Goal: Task Accomplishment & Management: Manage account settings

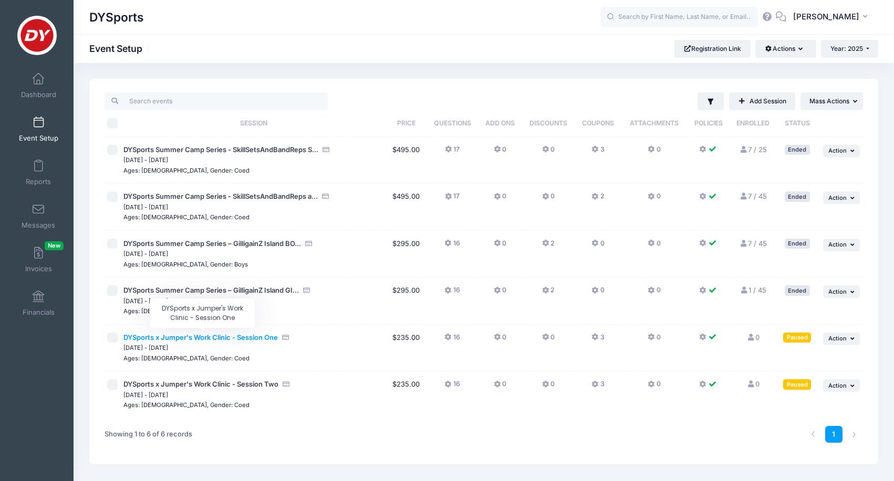
click at [199, 335] on span "DYSports x Jumper's Work Clinic - Session One" at bounding box center [200, 337] width 154 height 8
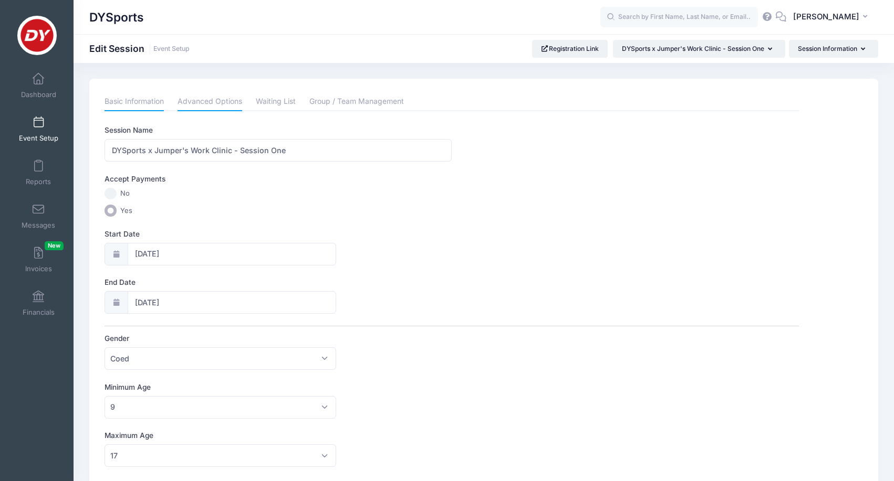
click at [214, 102] on link "Advanced Options" at bounding box center [209, 101] width 65 height 19
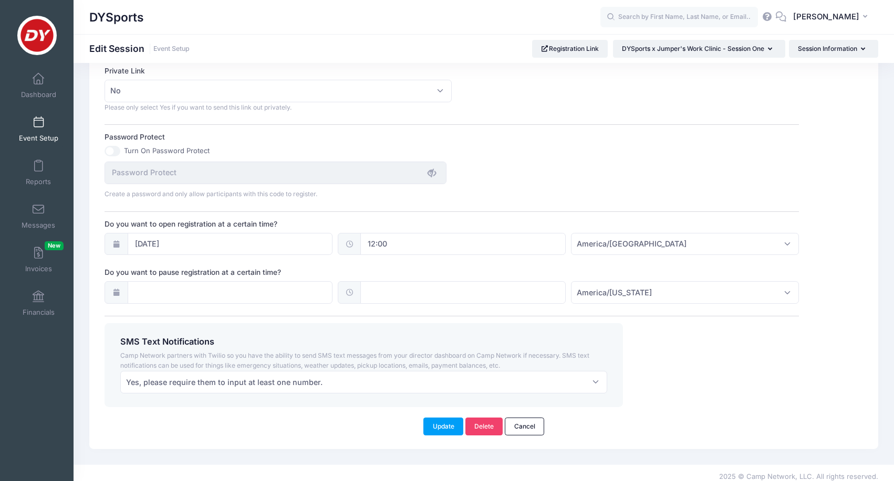
scroll to position [640, 0]
click at [296, 234] on input "05/01/2025" at bounding box center [230, 245] width 205 height 23
click at [552, 146] on div "Turn On Password Protect" at bounding box center [451, 151] width 694 height 10
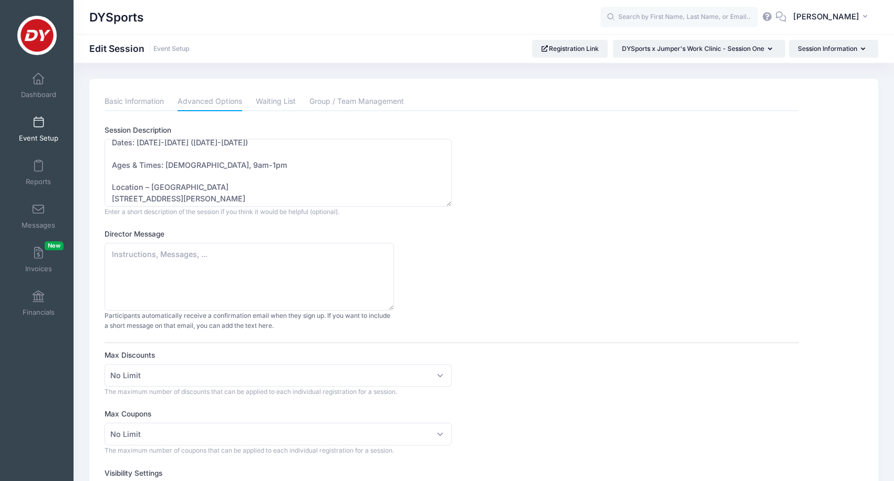
scroll to position [0, 0]
click at [270, 100] on link "Waiting List" at bounding box center [276, 101] width 40 height 19
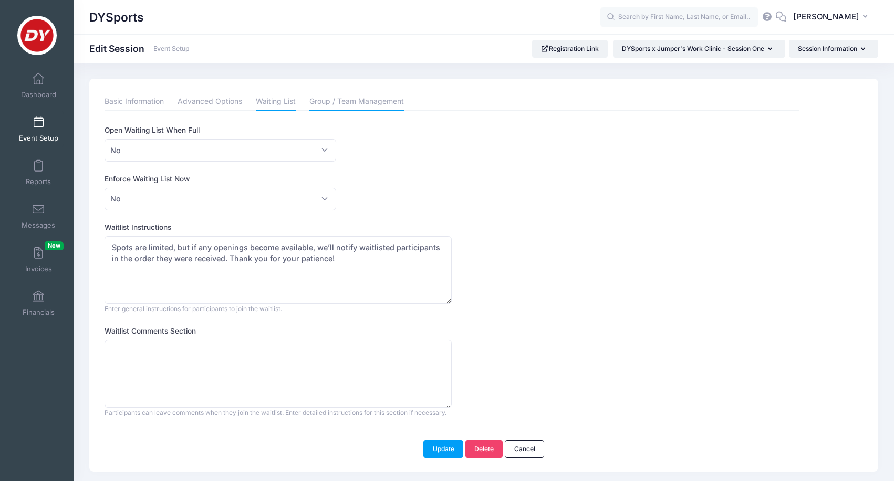
click at [332, 99] on link "Group / Team Management" at bounding box center [356, 101] width 94 height 19
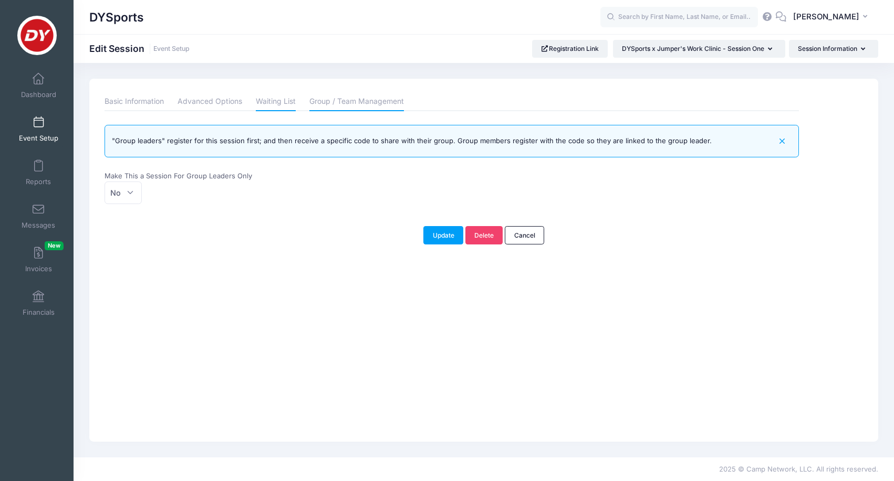
click at [287, 98] on link "Waiting List" at bounding box center [276, 101] width 40 height 19
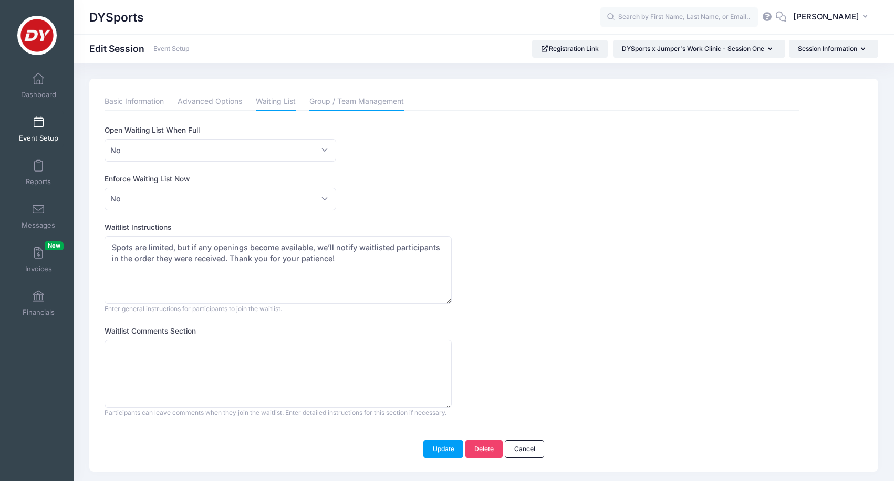
click at [345, 107] on link "Group / Team Management" at bounding box center [356, 101] width 94 height 19
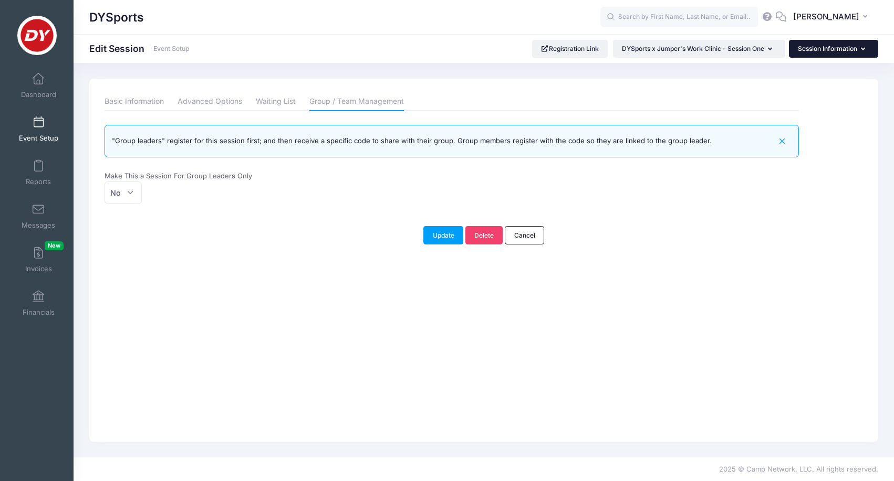
click at [829, 50] on button "Session Information" at bounding box center [833, 49] width 89 height 18
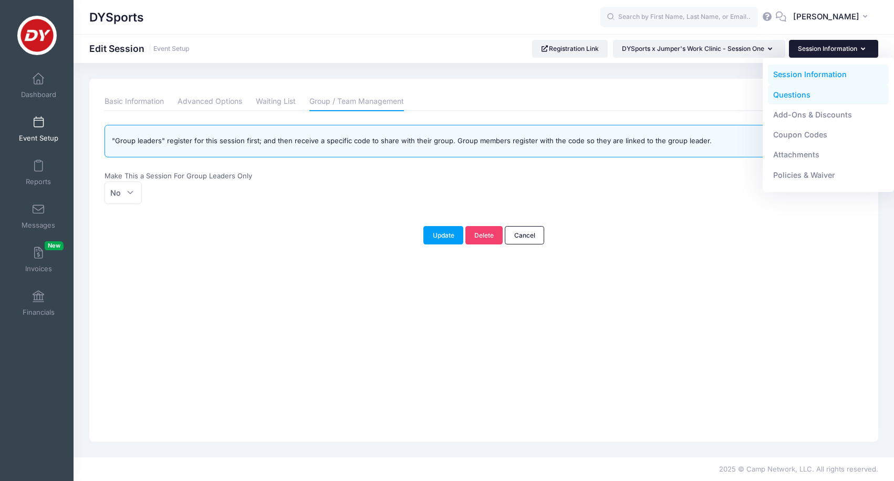
click at [799, 94] on link "Questions" at bounding box center [828, 95] width 121 height 20
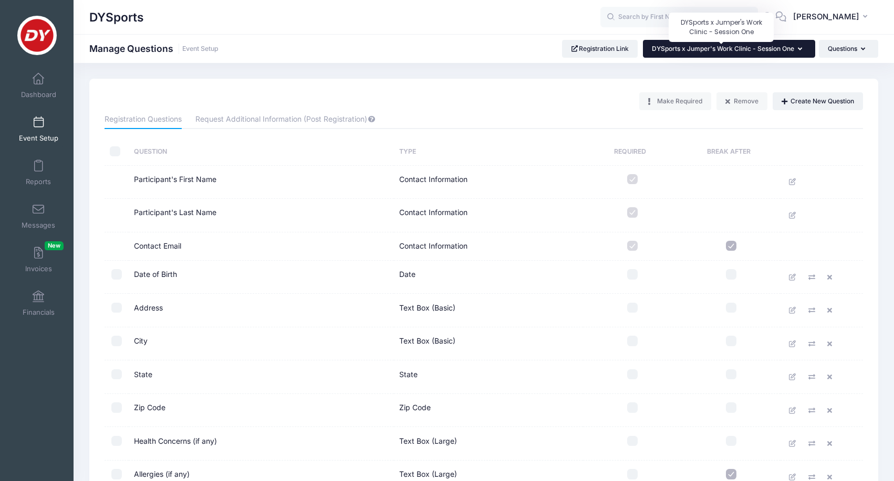
click at [788, 50] on span "DYSports x Jumper's Work Clinic - Session One" at bounding box center [723, 49] width 142 height 8
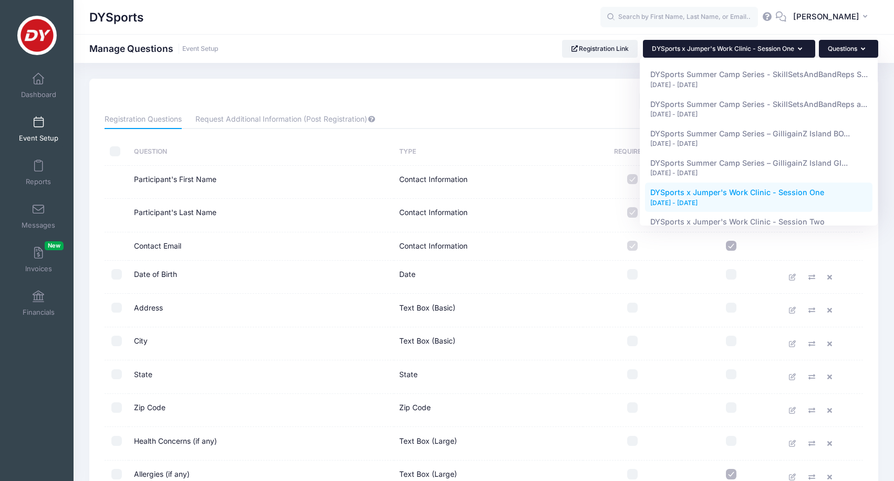
click at [834, 49] on button "Questions" at bounding box center [847, 49] width 59 height 18
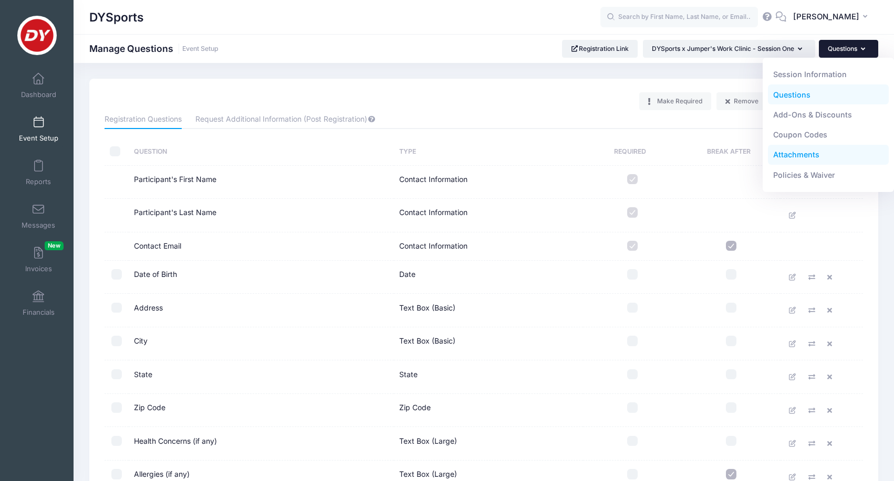
click at [808, 163] on link "Attachments" at bounding box center [828, 155] width 121 height 20
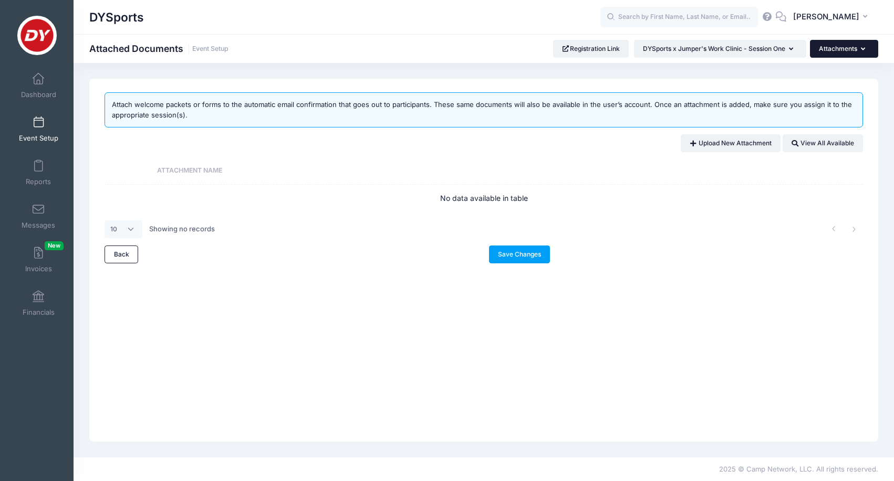
click at [848, 44] on button "Attachments" at bounding box center [844, 49] width 68 height 18
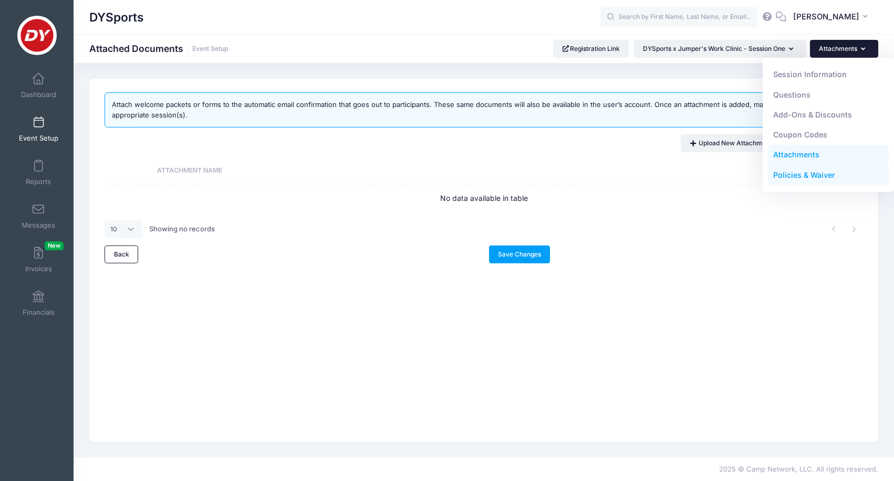
click at [808, 174] on link "Policies & Waiver" at bounding box center [828, 175] width 121 height 20
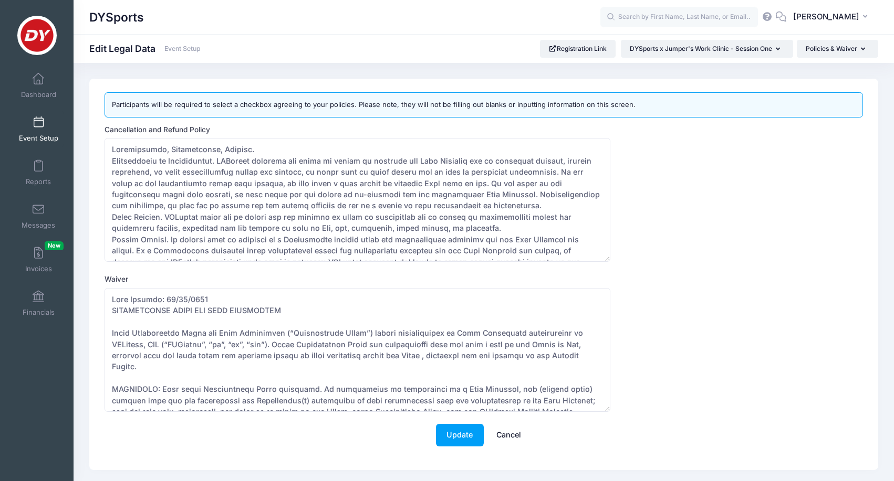
click at [506, 437] on link "Cancel" at bounding box center [509, 435] width 46 height 23
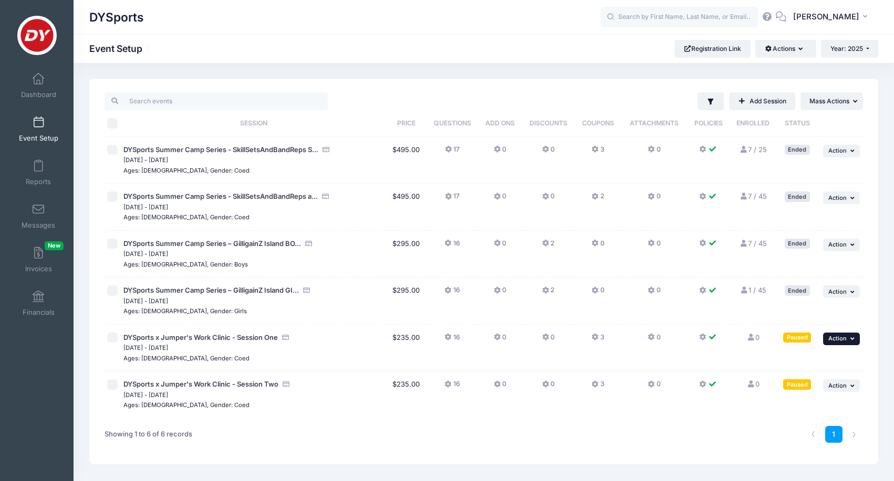
click at [841, 339] on span "Action" at bounding box center [837, 338] width 18 height 7
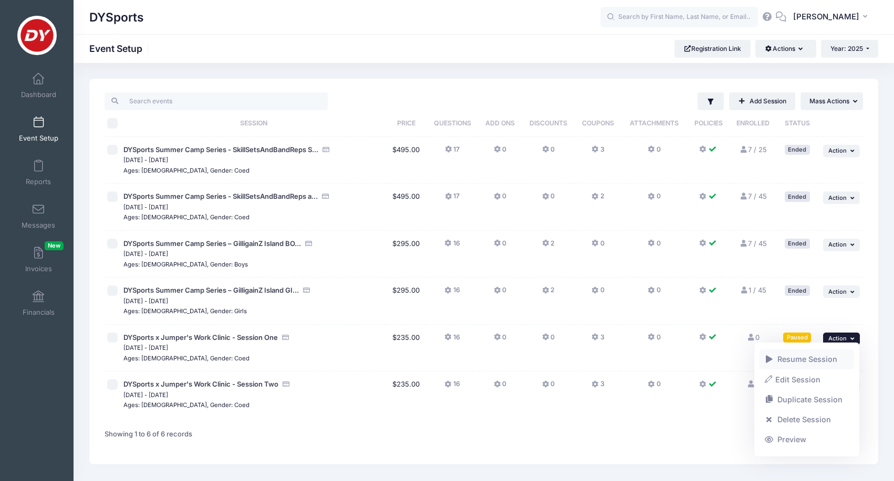
click at [823, 358] on link "Resume Session" at bounding box center [806, 360] width 95 height 20
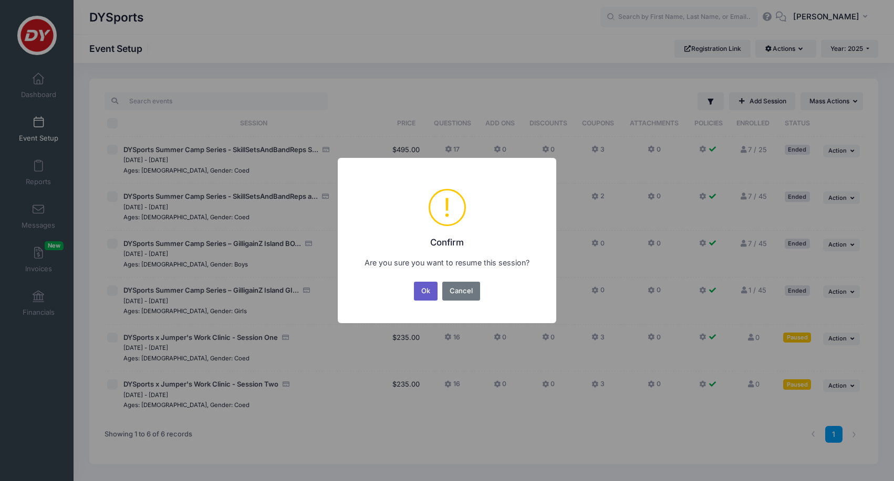
click at [426, 287] on button "Ok" at bounding box center [426, 291] width 24 height 19
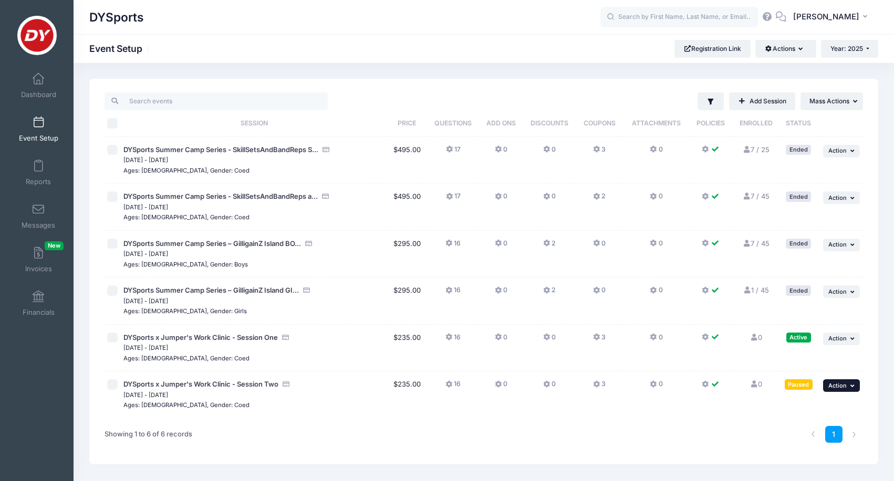
click at [839, 386] on button "... Action" at bounding box center [841, 386] width 37 height 13
click at [792, 275] on link "Resume Session" at bounding box center [806, 279] width 95 height 20
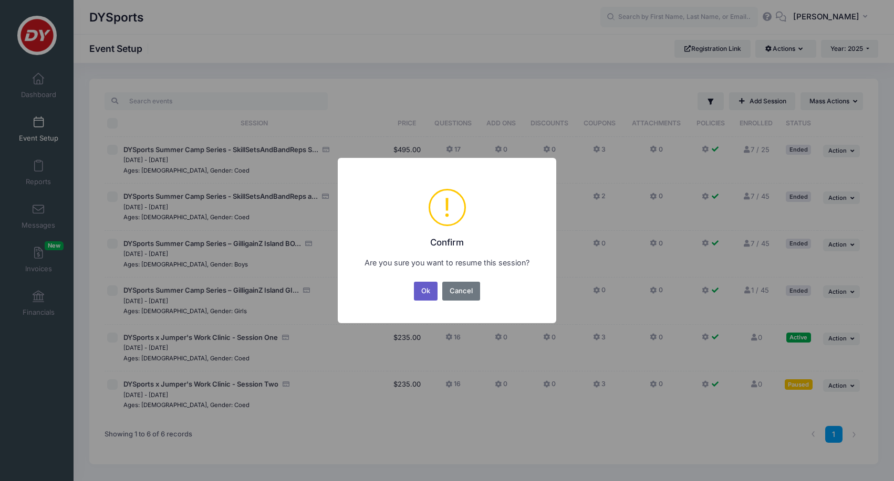
click at [427, 292] on button "Ok" at bounding box center [426, 291] width 24 height 19
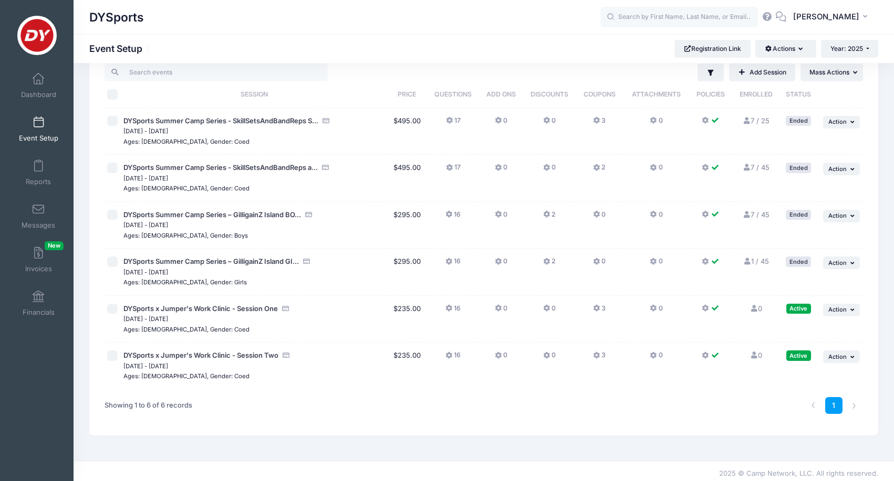
scroll to position [28, 0]
click at [838, 354] on span "Action" at bounding box center [837, 357] width 18 height 7
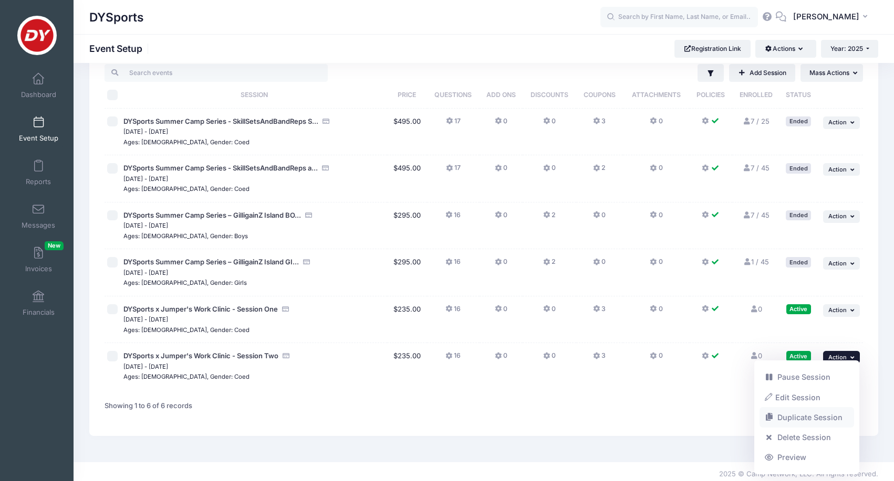
click at [803, 414] on link "Duplicate Session" at bounding box center [806, 418] width 95 height 20
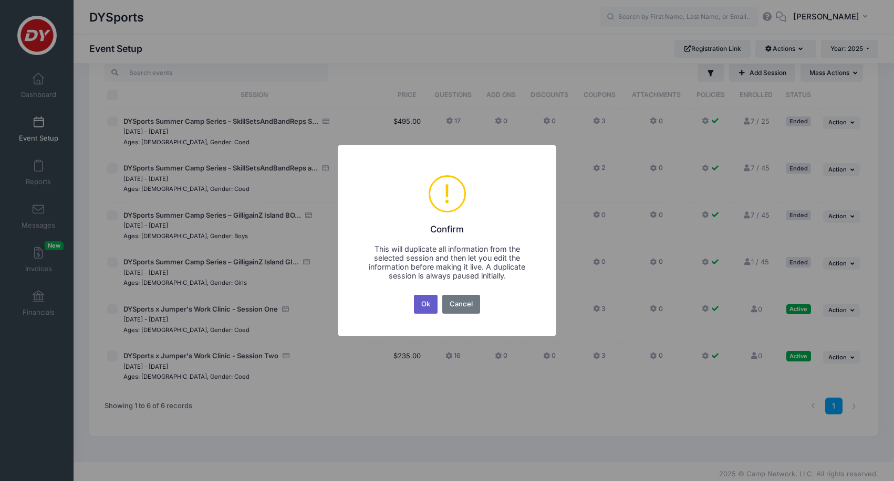
click at [428, 301] on button "Ok" at bounding box center [426, 304] width 24 height 19
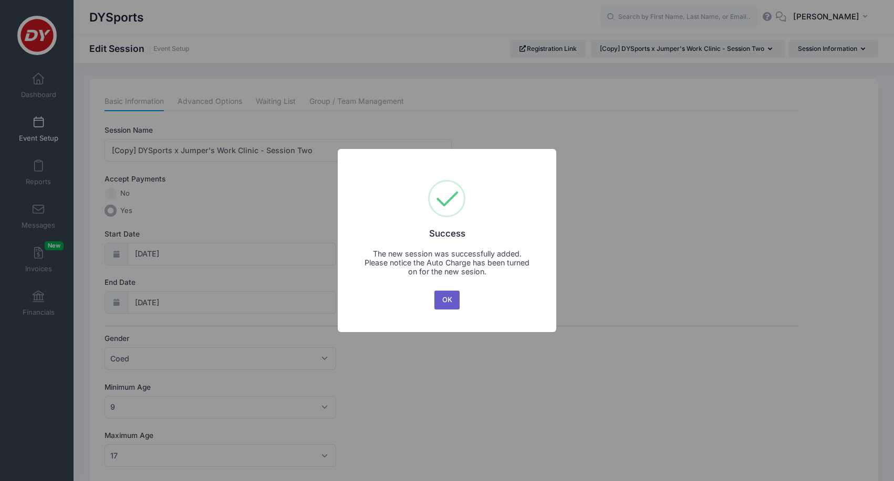
click at [447, 295] on button "OK" at bounding box center [446, 300] width 25 height 19
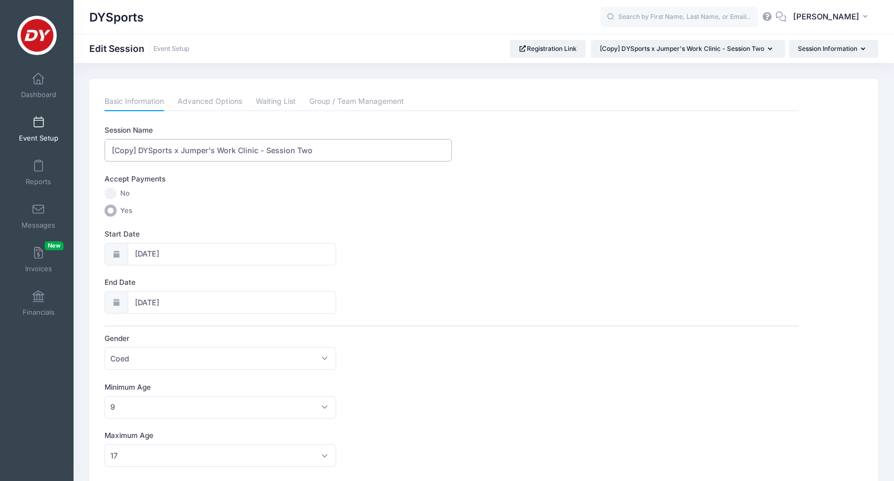
drag, startPoint x: 140, startPoint y: 149, endPoint x: 105, endPoint y: 145, distance: 35.4
click at [105, 145] on input "[Copy] DYSports x Jumper's Work Clinic - Session Two" at bounding box center [277, 150] width 347 height 23
drag, startPoint x: 296, startPoint y: 151, endPoint x: 158, endPoint y: 148, distance: 137.6
click at [158, 148] on input "DYSports x Jumper's Work Clinic - Session Two" at bounding box center [277, 150] width 347 height 23
click at [306, 146] on input "DYSports x RYSE" at bounding box center [277, 150] width 347 height 23
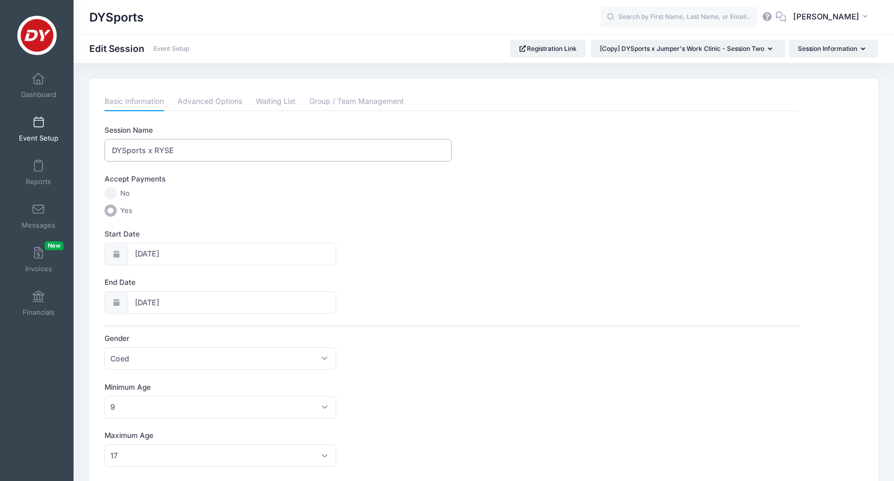
click at [306, 146] on input "DYSports x RYSE" at bounding box center [277, 150] width 347 height 23
paste input "ISE Youth Basketball League Shooting Clinic"
type input "DYSports x RISE Youth Basketball League Shooting Clinic"
click at [218, 252] on input "12/29/2025" at bounding box center [232, 254] width 208 height 23
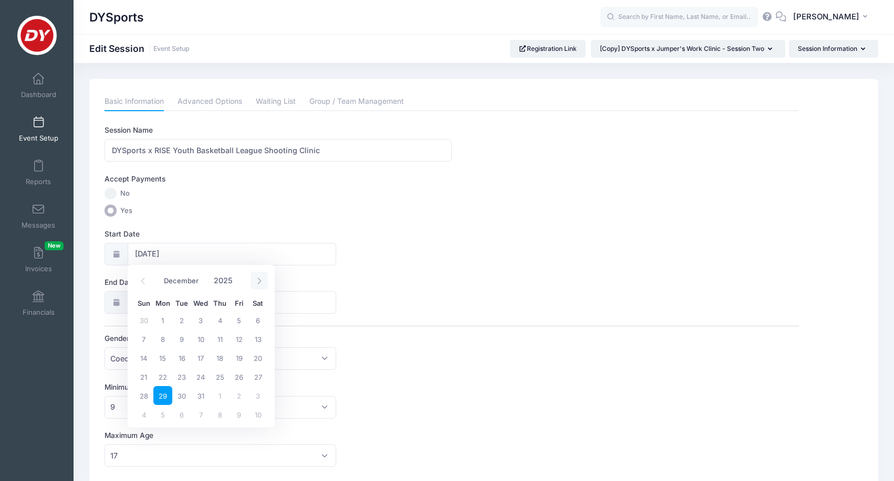
click at [261, 279] on icon at bounding box center [259, 281] width 7 height 7
type input "2026"
select select "0"
click at [159, 376] on span "19" at bounding box center [162, 376] width 19 height 19
type input "01/19/2026"
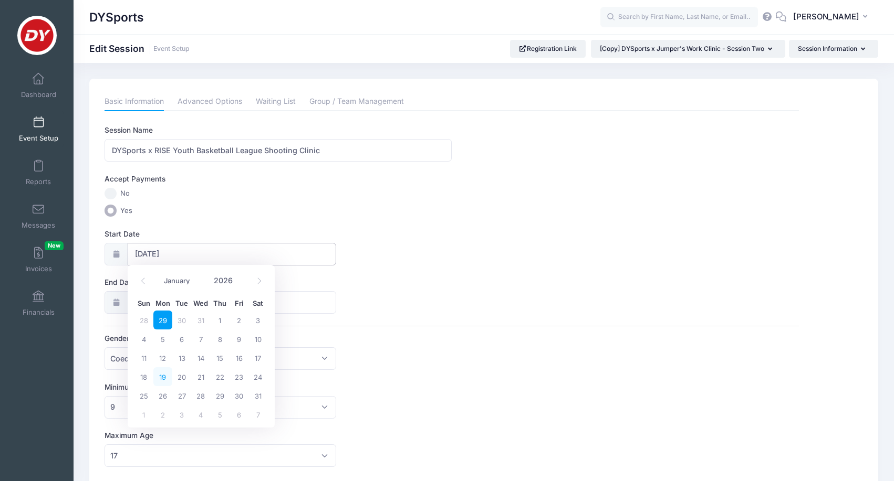
type input "01/20/2026"
type input "2026"
select select "0"
click at [177, 299] on input "01/20/2026" at bounding box center [232, 302] width 208 height 23
click at [161, 425] on span "19" at bounding box center [162, 425] width 19 height 19
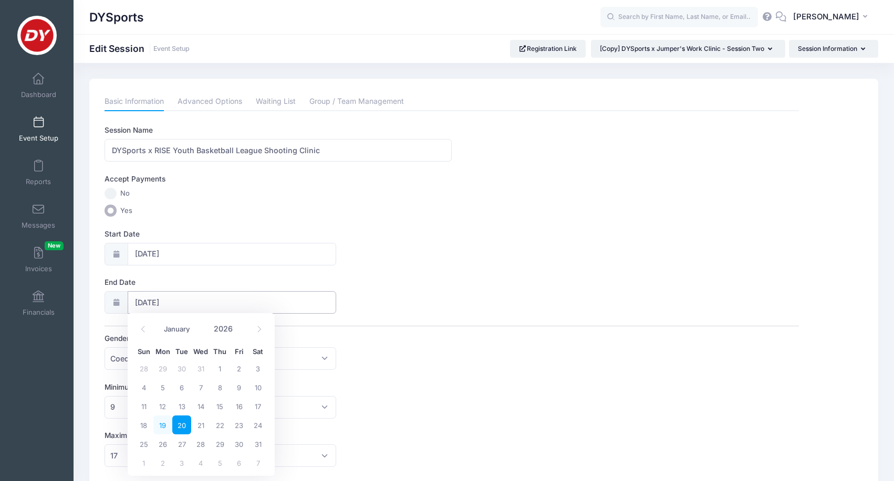
type input "01/19/2026"
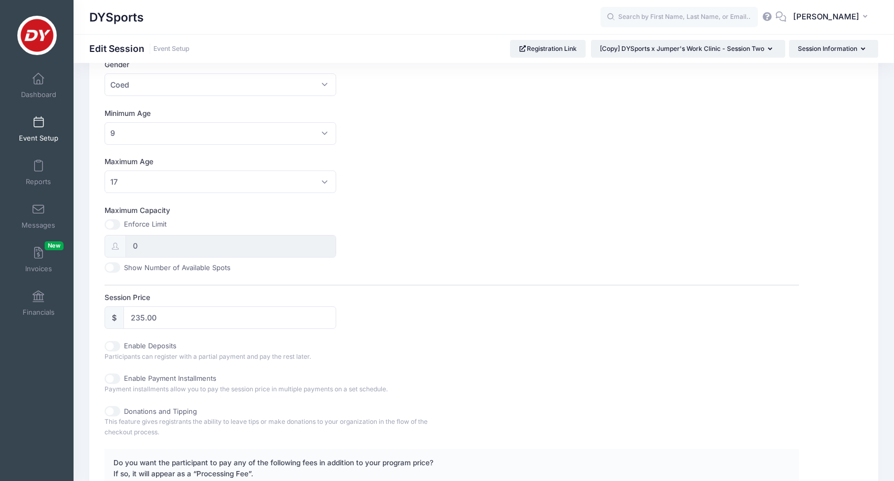
scroll to position [275, 0]
click at [214, 315] on input "235.00" at bounding box center [229, 317] width 213 height 23
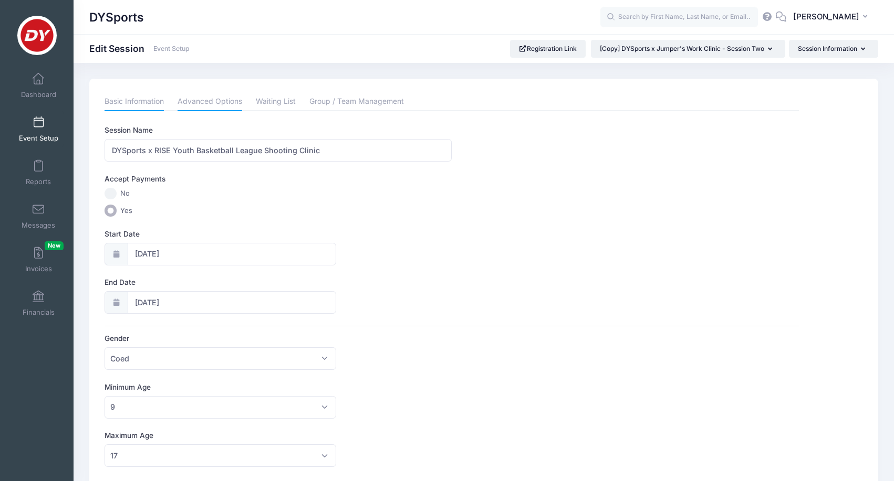
scroll to position [0, 0]
type input "50"
click at [228, 99] on link "Advanced Options" at bounding box center [209, 101] width 65 height 19
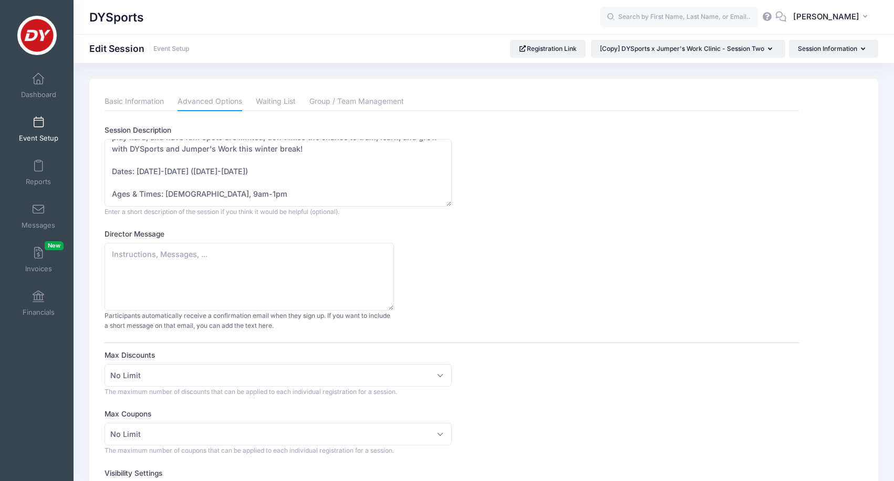
scroll to position [76, 0]
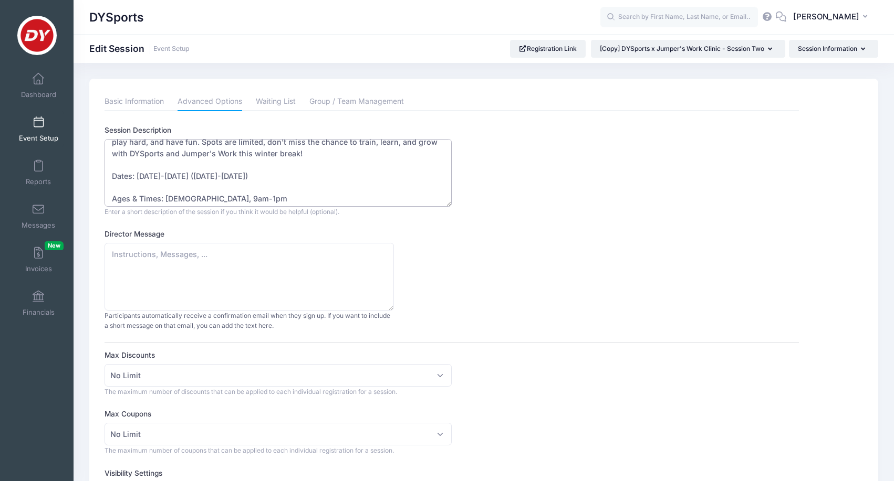
drag, startPoint x: 285, startPoint y: 169, endPoint x: 131, endPoint y: 173, distance: 154.4
click at [131, 173] on textarea "Join us for three days of high-energy basketball sessions designed to sharpen s…" at bounding box center [277, 173] width 347 height 68
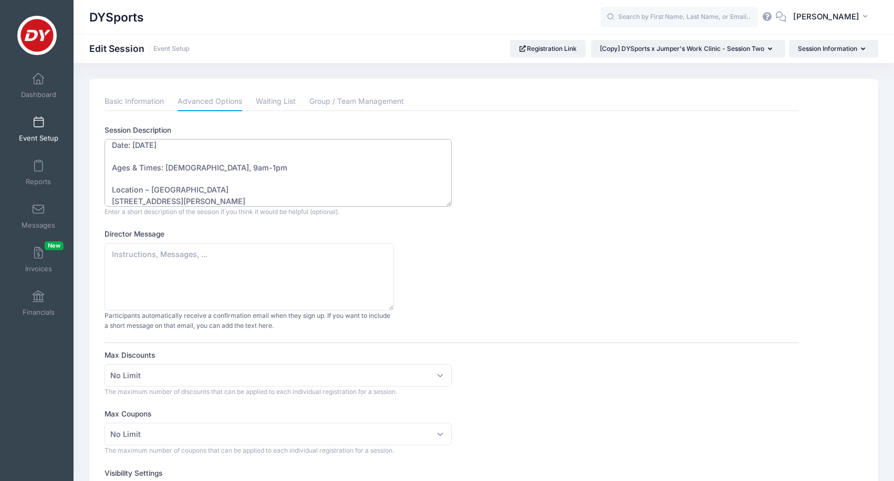
scroll to position [109, 0]
drag, startPoint x: 256, startPoint y: 163, endPoint x: 166, endPoint y: 165, distance: 89.8
click at [166, 165] on textarea "Join us for three days of high-energy basketball sessions designed to sharpen s…" at bounding box center [277, 173] width 347 height 68
drag, startPoint x: 256, startPoint y: 194, endPoint x: 157, endPoint y: 183, distance: 98.8
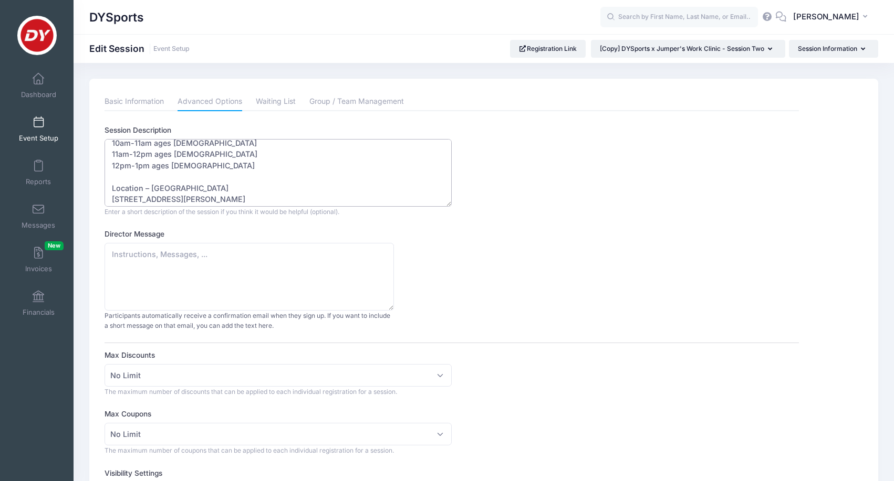
click at [157, 183] on textarea "Join us for three days of high-energy basketball sessions designed to sharpen s…" at bounding box center [277, 173] width 347 height 68
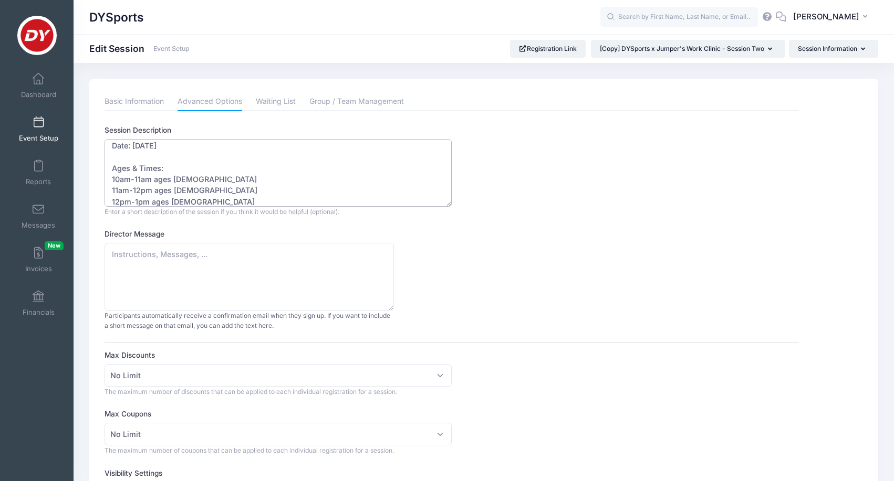
scroll to position [99, 0]
drag, startPoint x: 169, startPoint y: 173, endPoint x: 113, endPoint y: 171, distance: 55.7
click at [113, 171] on textarea "Join us for three days of high-energy basketball sessions designed to sharpen s…" at bounding box center [277, 173] width 347 height 68
click at [177, 183] on textarea "Join us for three days of high-energy basketball sessions designed to sharpen s…" at bounding box center [277, 173] width 347 height 68
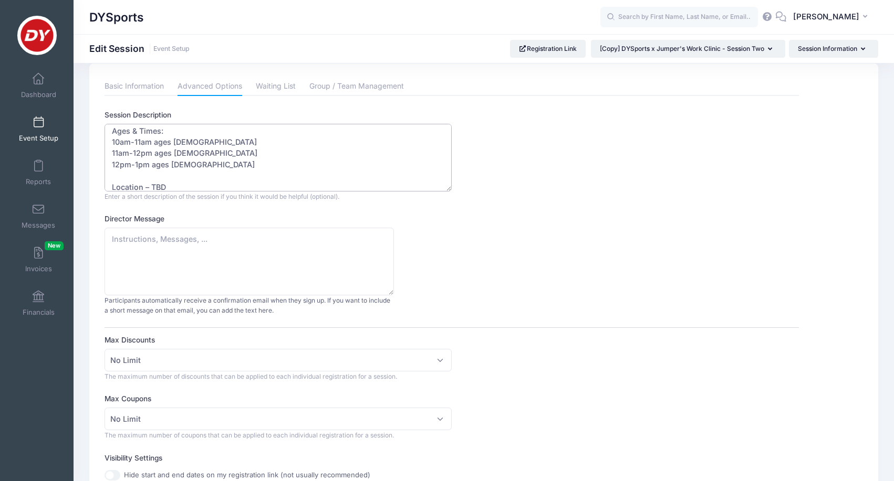
scroll to position [129, 0]
click at [150, 83] on link "Basic Information" at bounding box center [133, 86] width 59 height 19
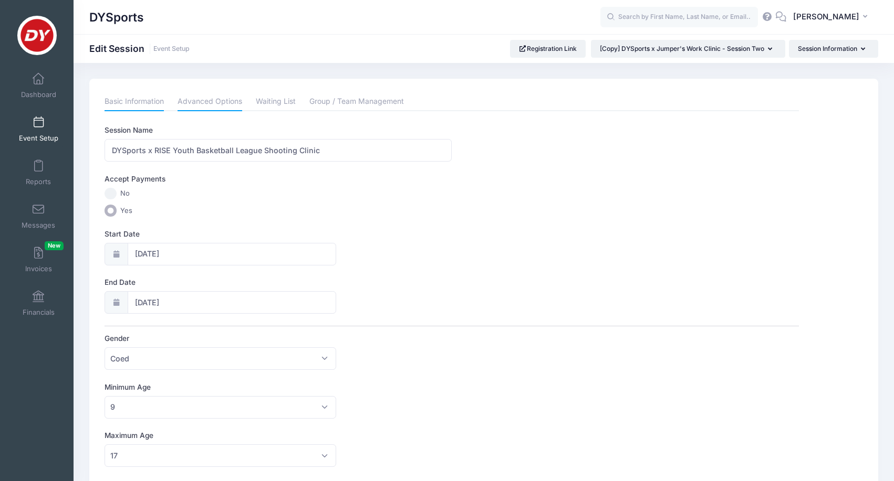
scroll to position [0, 0]
click at [215, 102] on link "Advanced Options" at bounding box center [209, 101] width 65 height 19
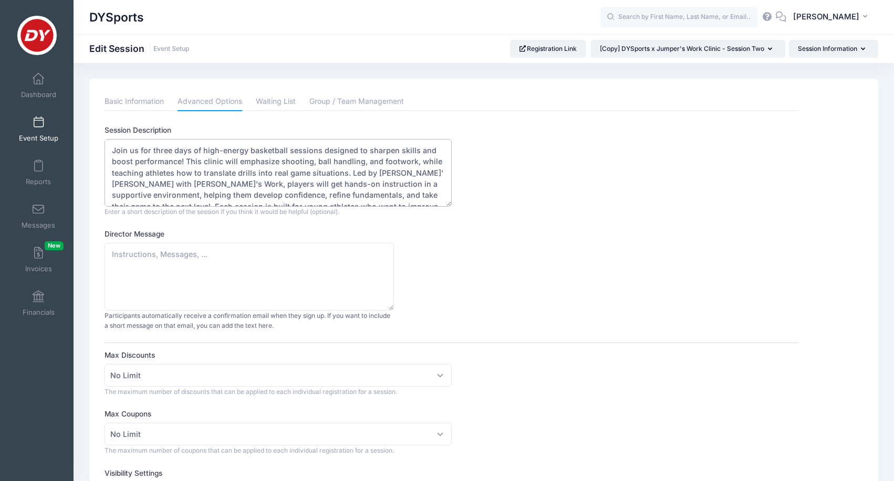
drag, startPoint x: 186, startPoint y: 196, endPoint x: 110, endPoint y: 143, distance: 93.1
click at [110, 143] on textarea "Join us for three days of high-energy basketball sessions designed to sharpen s…" at bounding box center [277, 173] width 347 height 68
paste textarea "on Monday, January 19, 2026 for the King Day Shooting Clinic with Demetrius Sco…"
click at [143, 161] on textarea "Join us for three days of high-energy basketball sessions designed to sharpen s…" at bounding box center [277, 173] width 347 height 68
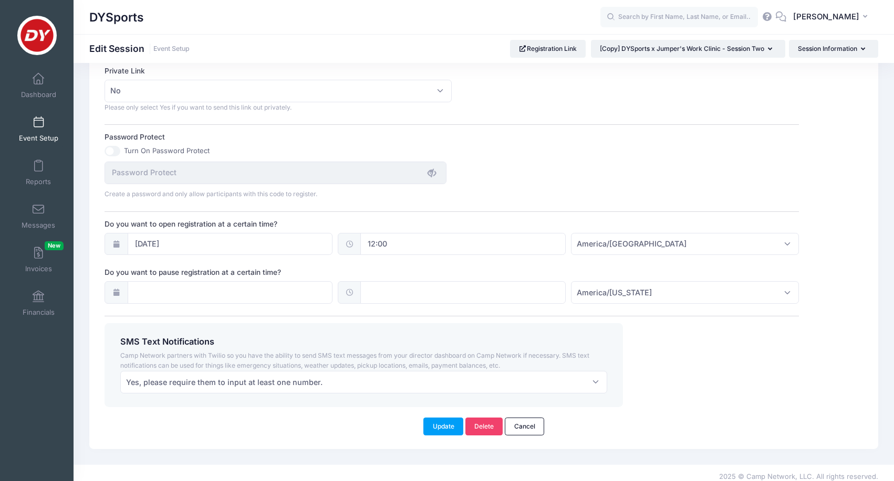
scroll to position [640, 0]
type textarea "Join us on Monday, January 19, 2026 for the King Day Shooting Clinic with Demet…"
click at [435, 419] on button "Update" at bounding box center [443, 427] width 40 height 18
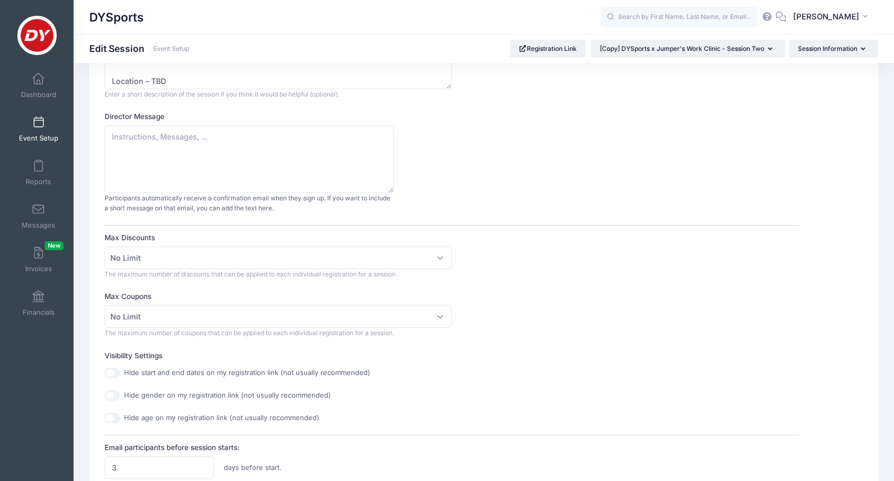
scroll to position [13, 0]
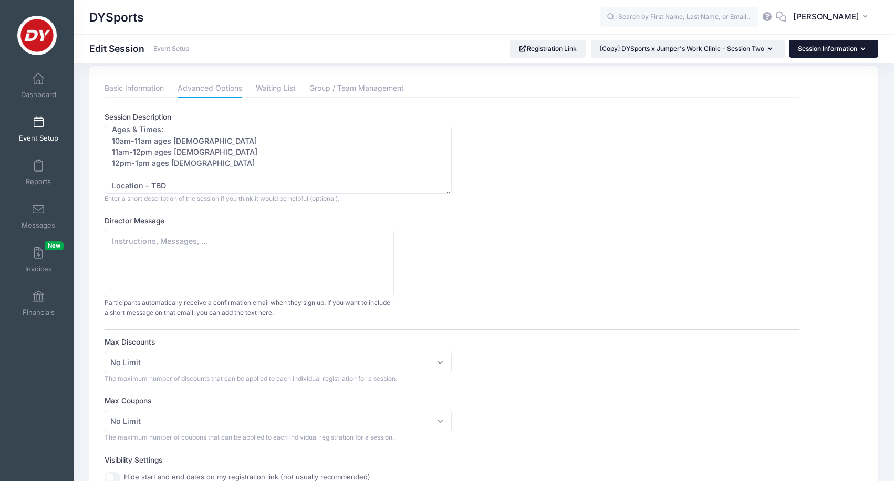
click at [836, 52] on button "Session Information" at bounding box center [833, 49] width 89 height 18
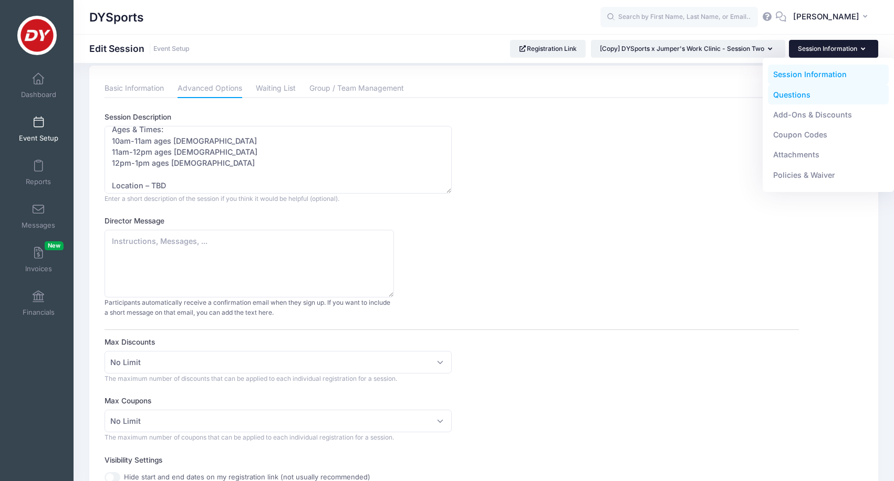
click at [822, 90] on link "Questions" at bounding box center [828, 95] width 121 height 20
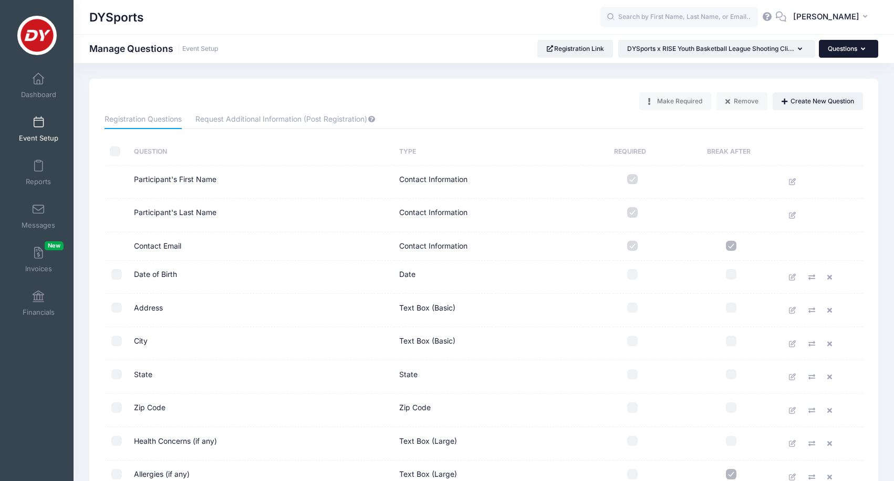
click at [842, 52] on button "Questions" at bounding box center [847, 49] width 59 height 18
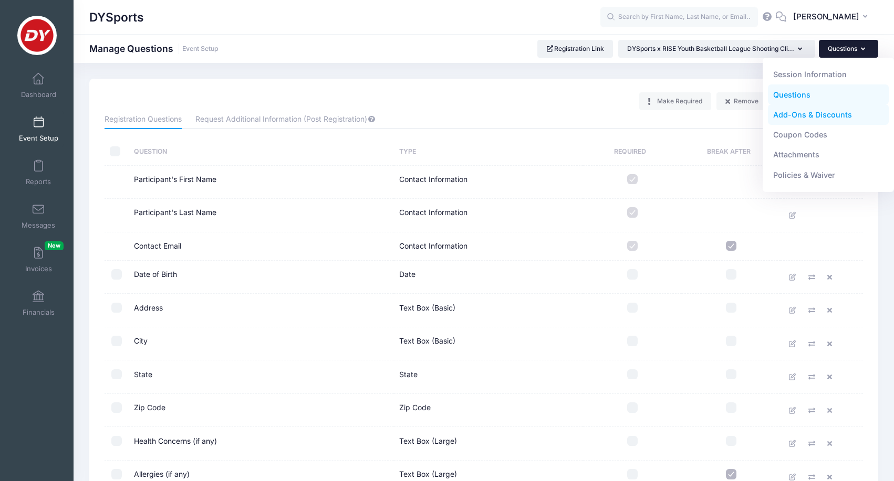
click at [829, 120] on link "Add-Ons & Discounts" at bounding box center [828, 115] width 121 height 20
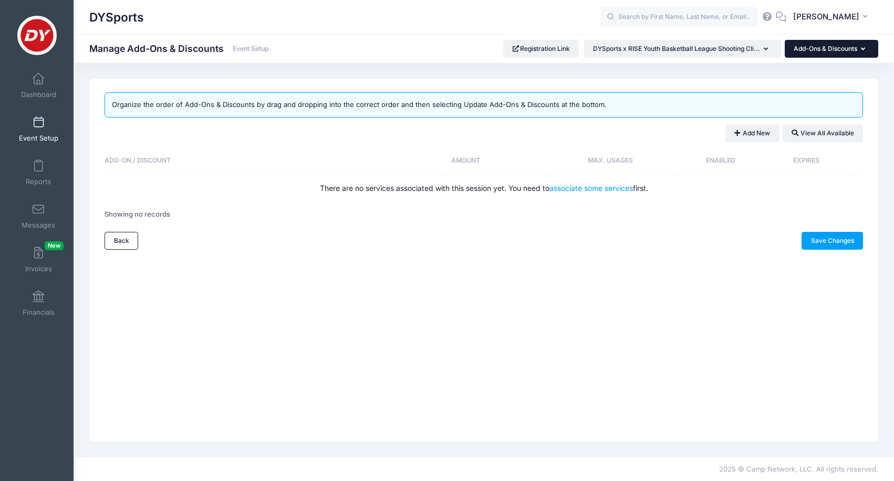
click at [840, 51] on button "Add-Ons & Discounts" at bounding box center [830, 49] width 93 height 18
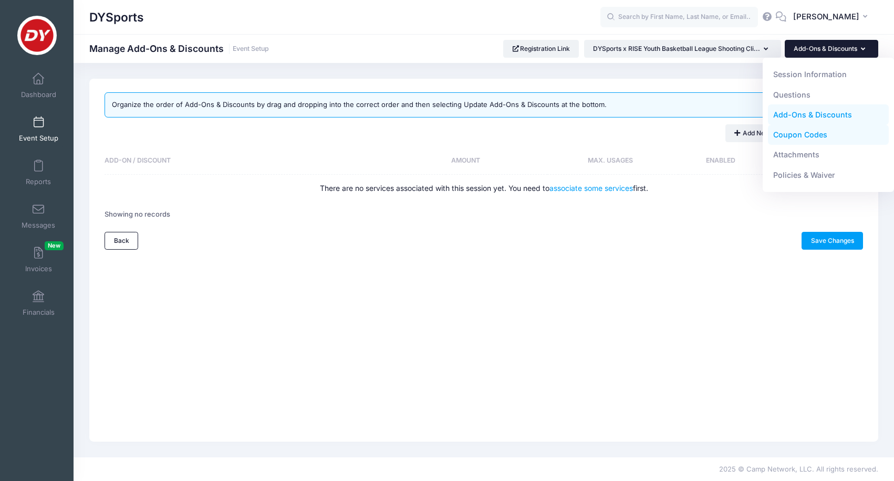
click at [822, 130] on link "Coupon Codes" at bounding box center [828, 135] width 121 height 20
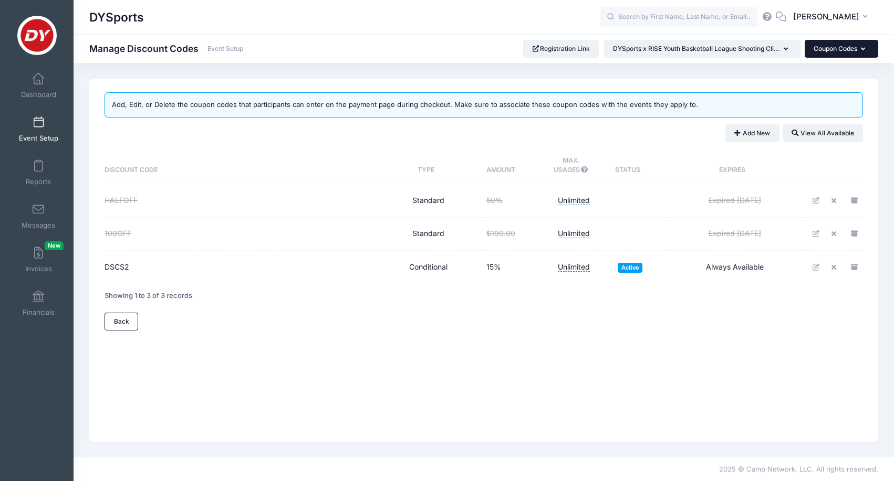
click at [845, 50] on button "Coupon Codes" at bounding box center [840, 49] width 73 height 18
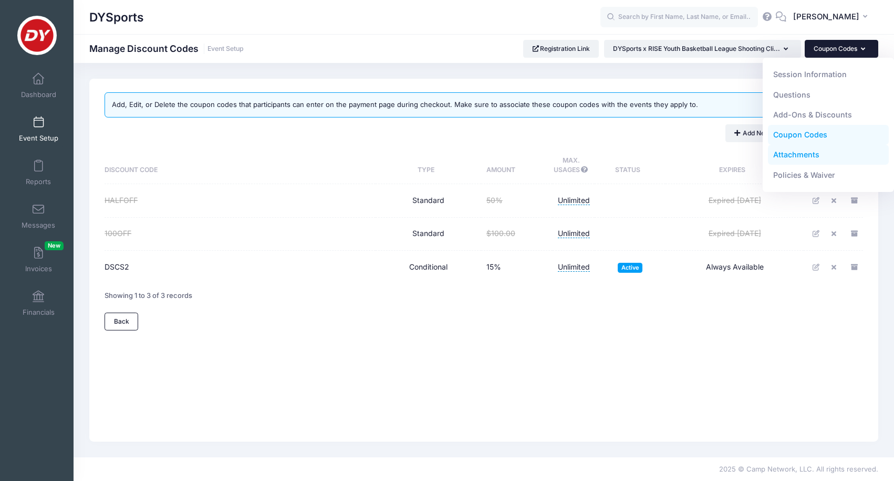
click at [813, 160] on link "Attachments" at bounding box center [828, 155] width 121 height 20
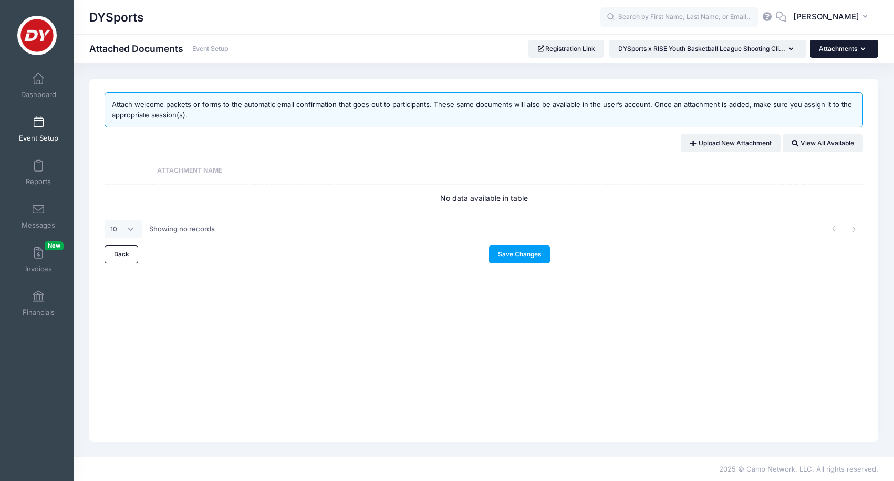
click at [844, 54] on button "Attachments" at bounding box center [844, 49] width 68 height 18
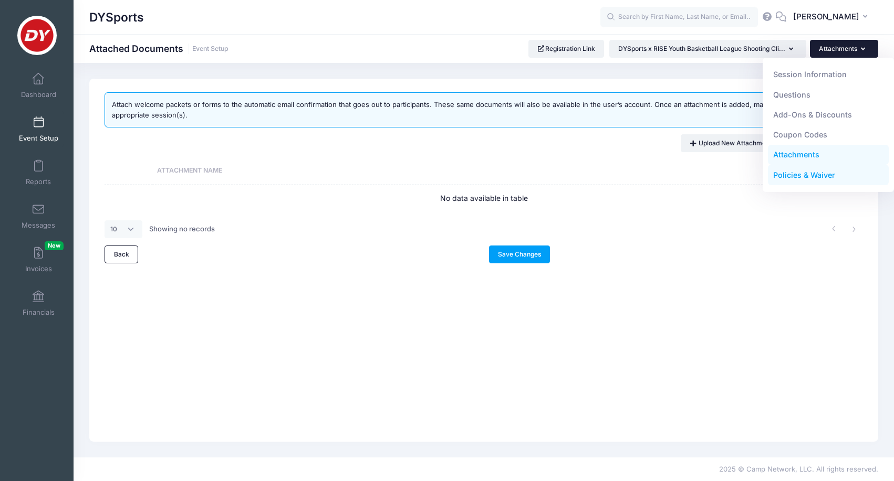
click at [821, 169] on link "Policies & Waiver" at bounding box center [828, 175] width 121 height 20
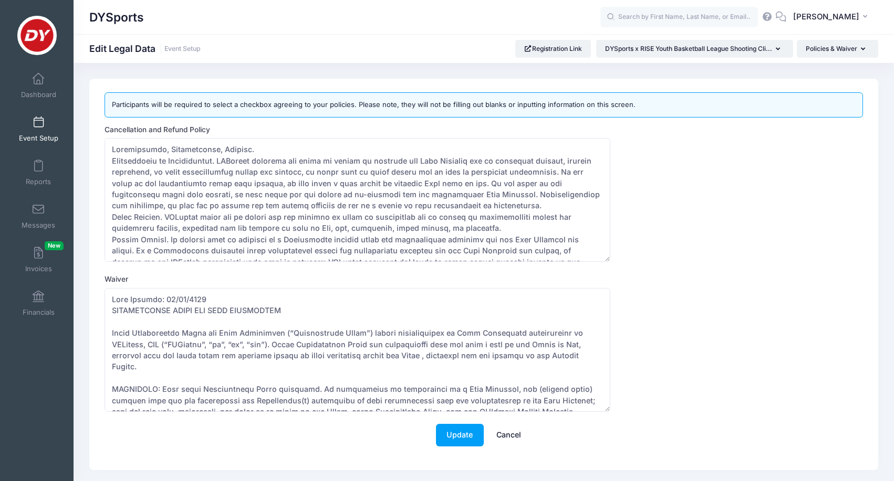
click at [39, 140] on span "Event Setup" at bounding box center [38, 138] width 39 height 9
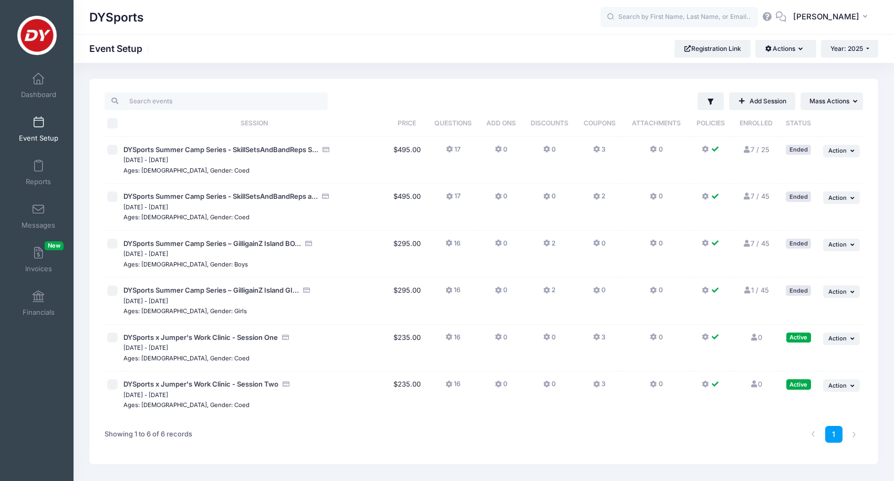
click at [112, 151] on input "checkbox" at bounding box center [112, 150] width 10 height 10
checkbox input "true"
click at [112, 194] on input "checkbox" at bounding box center [112, 197] width 10 height 10
checkbox input "true"
click at [113, 240] on input "checkbox" at bounding box center [112, 244] width 10 height 10
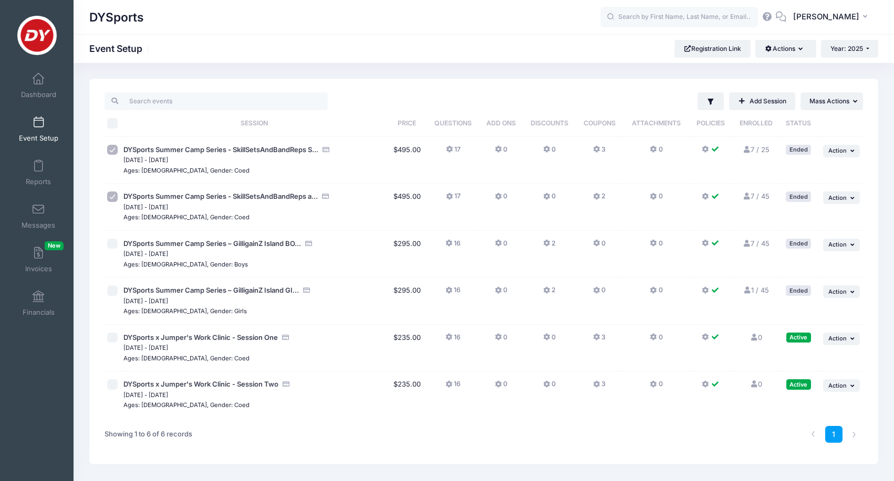
checkbox input "true"
click at [114, 281] on td at bounding box center [112, 301] width 16 height 47
click at [114, 298] on td at bounding box center [112, 301] width 16 height 47
click at [113, 157] on td at bounding box center [112, 160] width 16 height 47
click at [113, 147] on input "checkbox" at bounding box center [112, 150] width 10 height 10
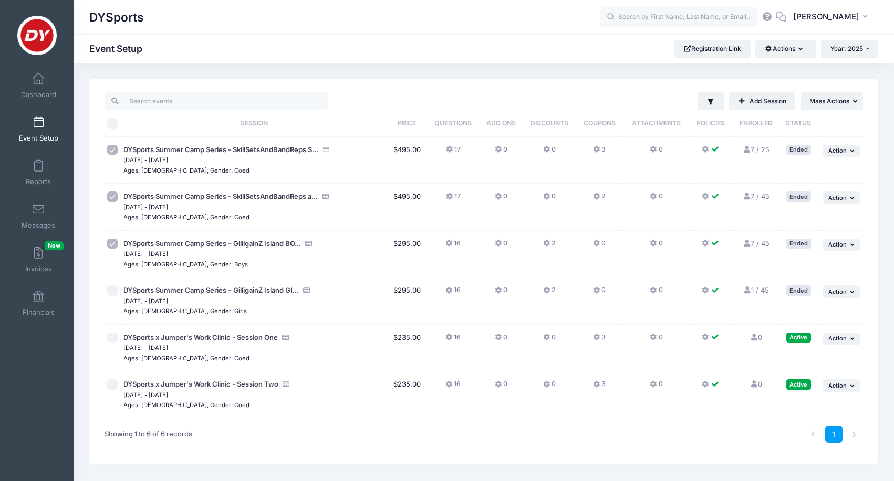
checkbox input "false"
click at [113, 193] on input "checkbox" at bounding box center [112, 197] width 10 height 10
checkbox input "false"
click at [114, 247] on input "checkbox" at bounding box center [112, 244] width 10 height 10
checkbox input "false"
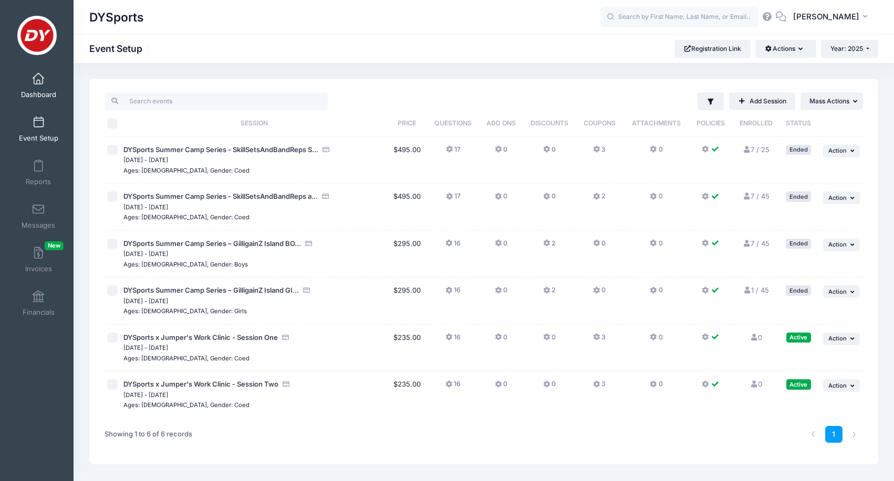
click at [43, 93] on span "Dashboard" at bounding box center [38, 94] width 35 height 9
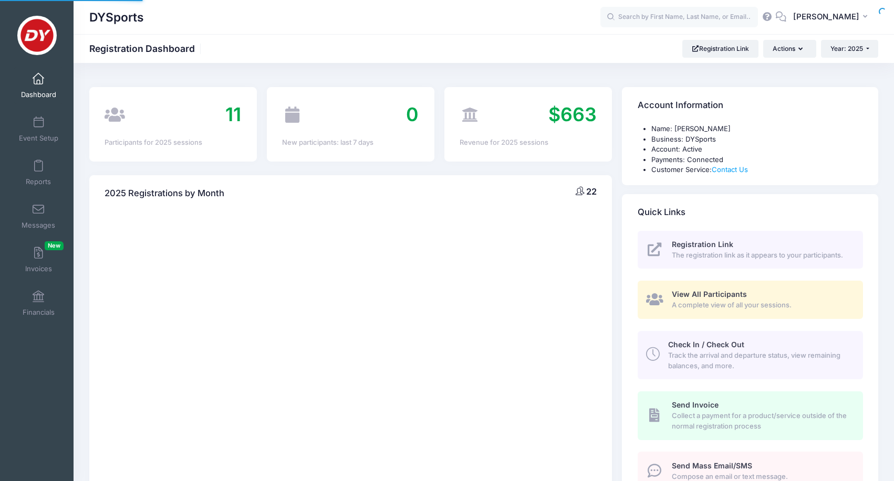
select select
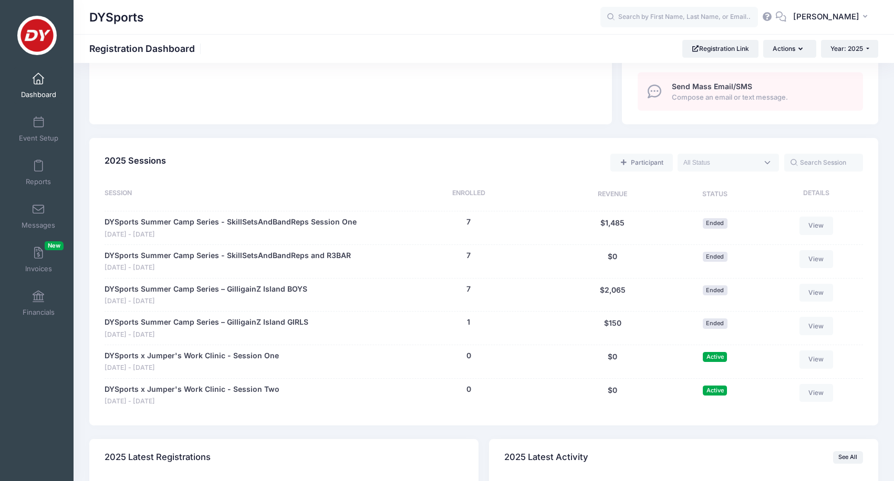
scroll to position [370, 0]
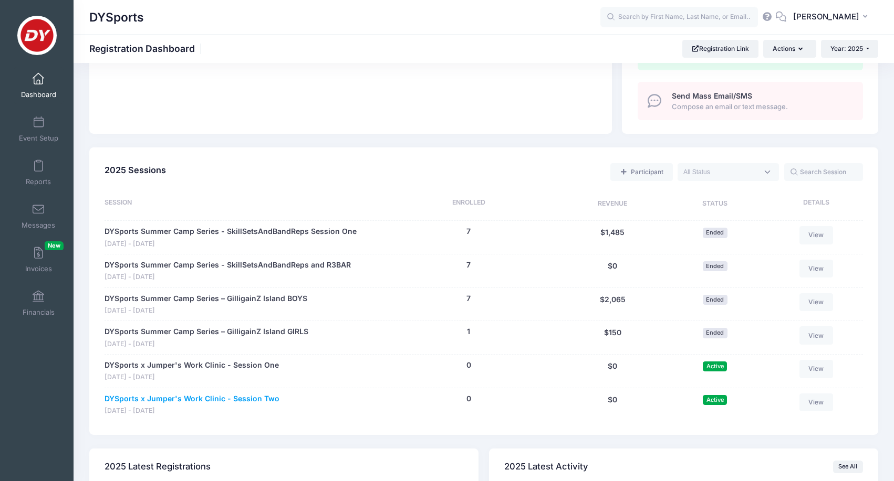
click at [216, 394] on link "DYSports x Jumper's Work Clinic - Session Two" at bounding box center [191, 399] width 175 height 11
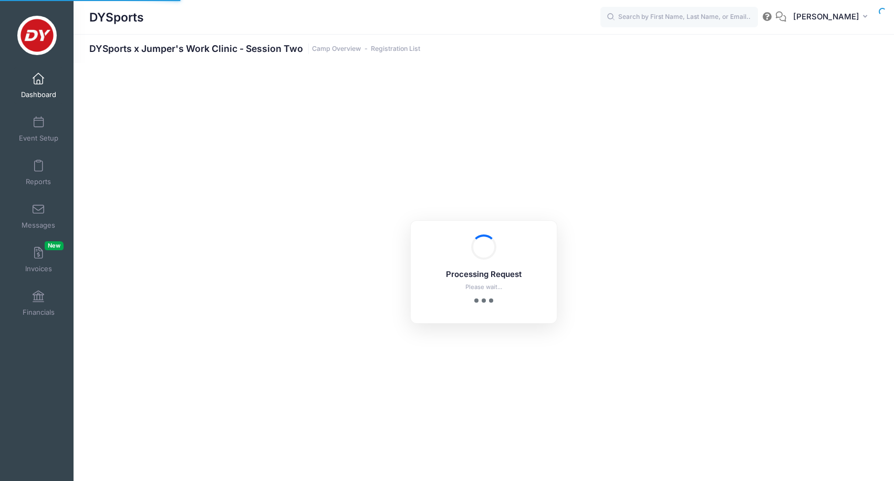
select select "10"
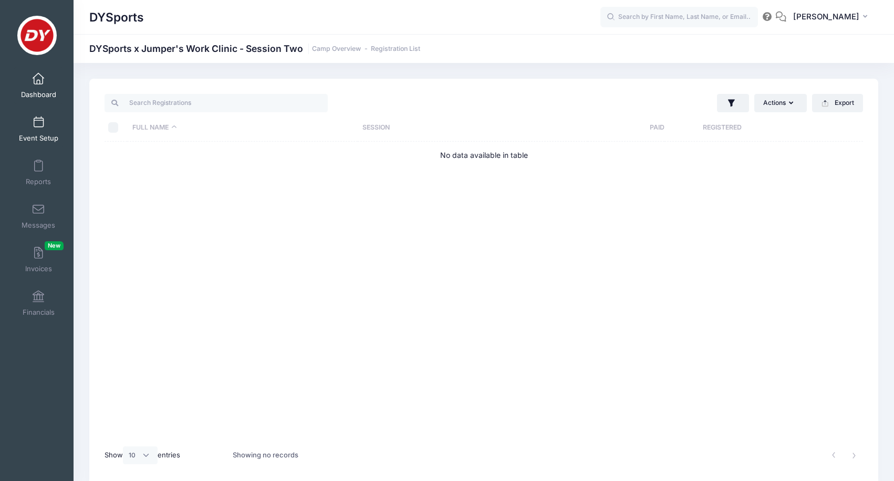
click at [39, 131] on link "Event Setup" at bounding box center [39, 129] width 50 height 37
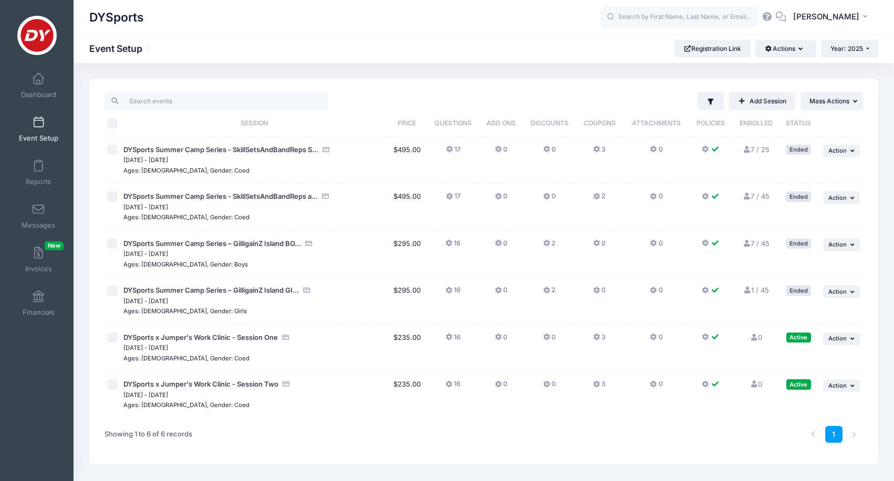
click at [188, 380] on span "DYSports x Jumper's Work Clinic - Session Two" at bounding box center [200, 385] width 155 height 10
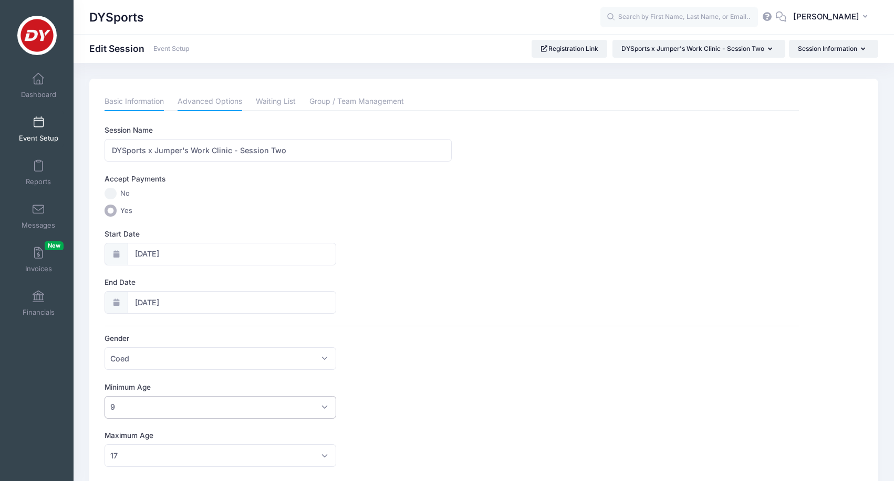
click at [223, 105] on link "Advanced Options" at bounding box center [209, 101] width 65 height 19
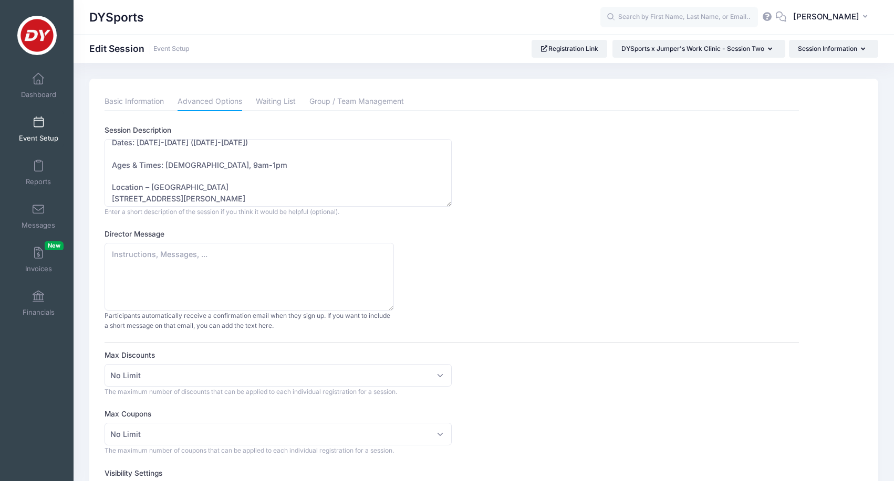
click at [38, 127] on span at bounding box center [38, 123] width 0 height 12
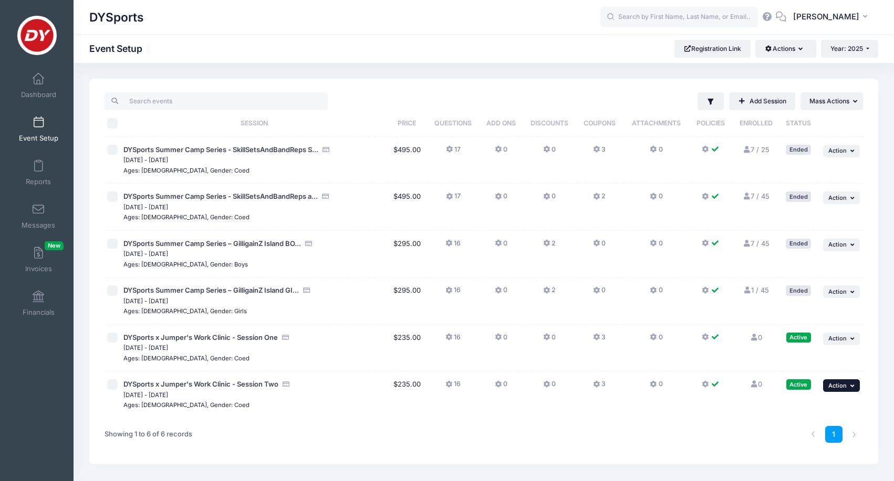
click at [845, 382] on span "Action" at bounding box center [837, 385] width 18 height 7
click at [803, 320] on link "Duplicate Session" at bounding box center [806, 319] width 95 height 20
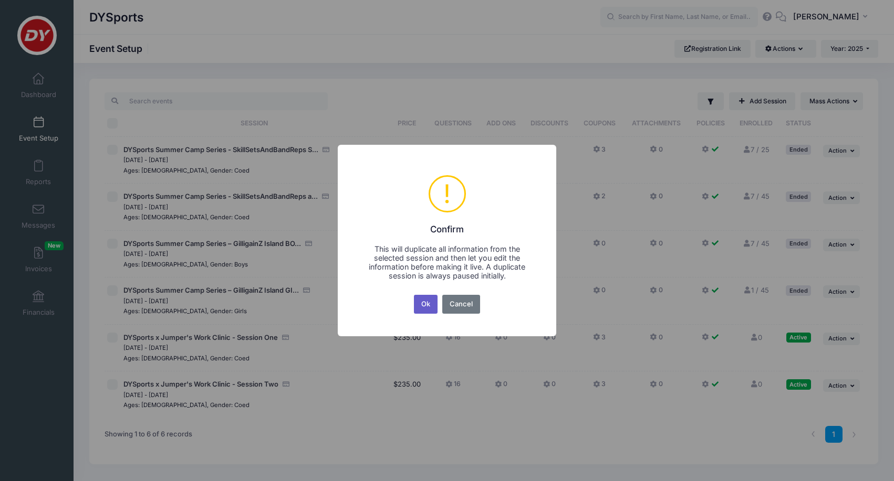
click at [426, 309] on button "Ok" at bounding box center [426, 304] width 24 height 19
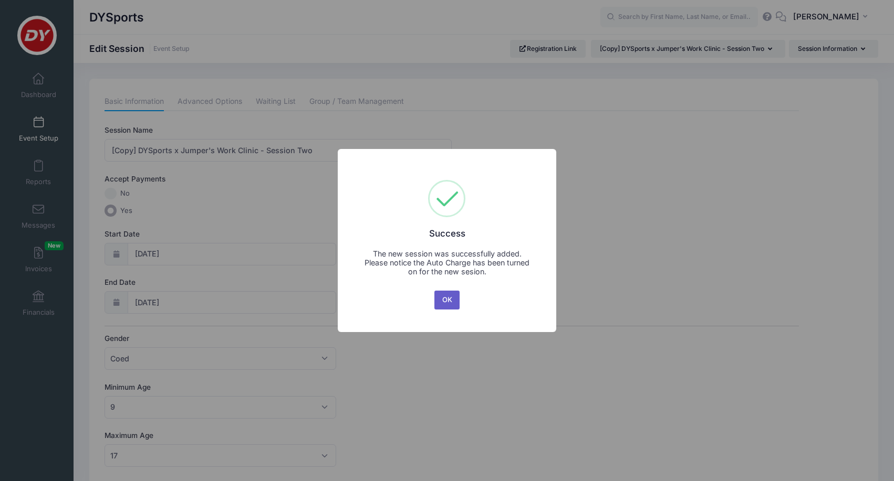
click at [446, 298] on button "OK" at bounding box center [446, 300] width 25 height 19
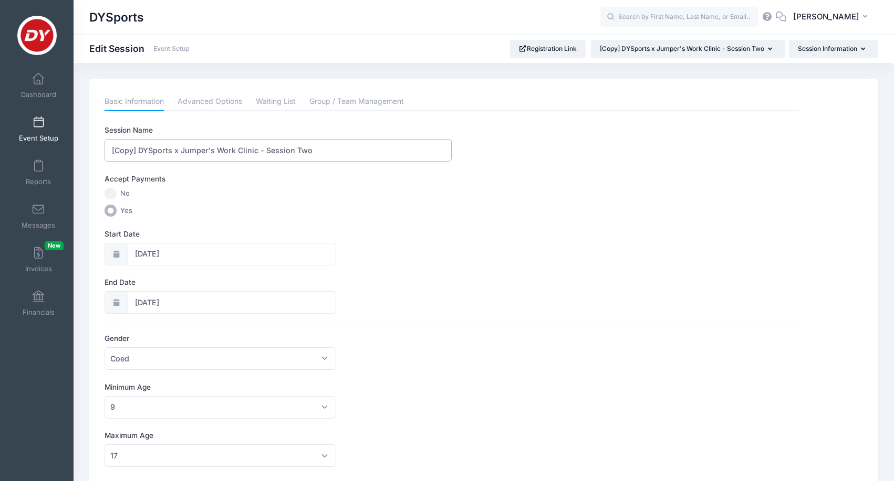
click at [331, 152] on input "[Copy] DYSports x Jumper's Work Clinic - Session Two" at bounding box center [277, 150] width 347 height 23
paste input "DYSports x RISE Youth Basketball League Shooting Clinic"
type input "DYSports x RISE Youth Basketball League Shooting Clinic"
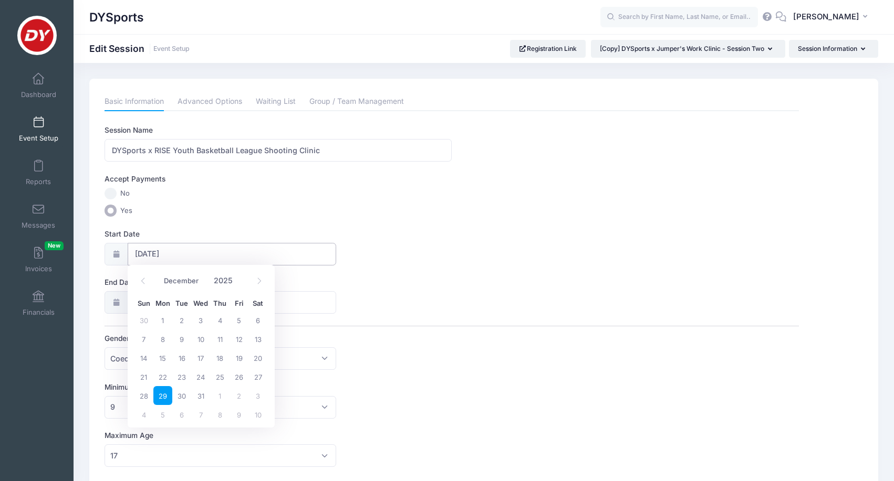
click at [235, 246] on input "12/29/2025" at bounding box center [232, 254] width 208 height 23
click at [251, 282] on span at bounding box center [258, 281] width 17 height 18
type input "2026"
select select "0"
click at [158, 379] on span "19" at bounding box center [162, 376] width 19 height 19
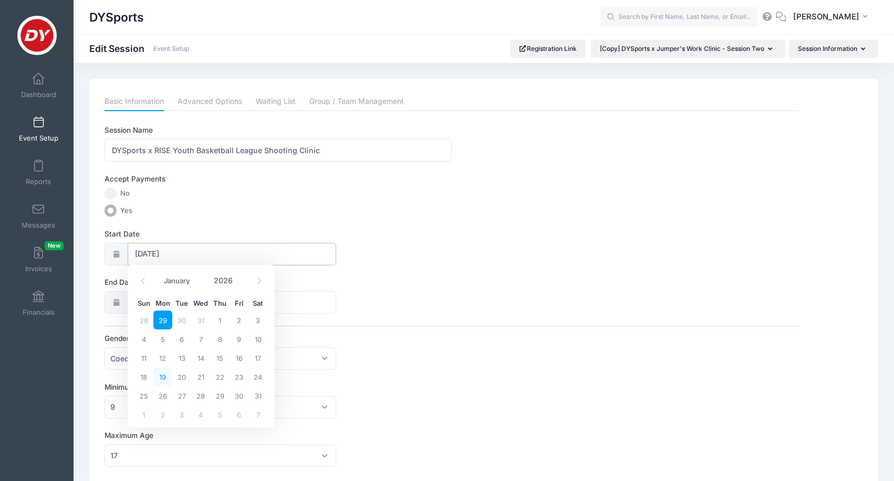
type input "01/19/2026"
type input "01/20/2026"
type input "2026"
select select "0"
click at [160, 423] on span "19" at bounding box center [162, 425] width 19 height 19
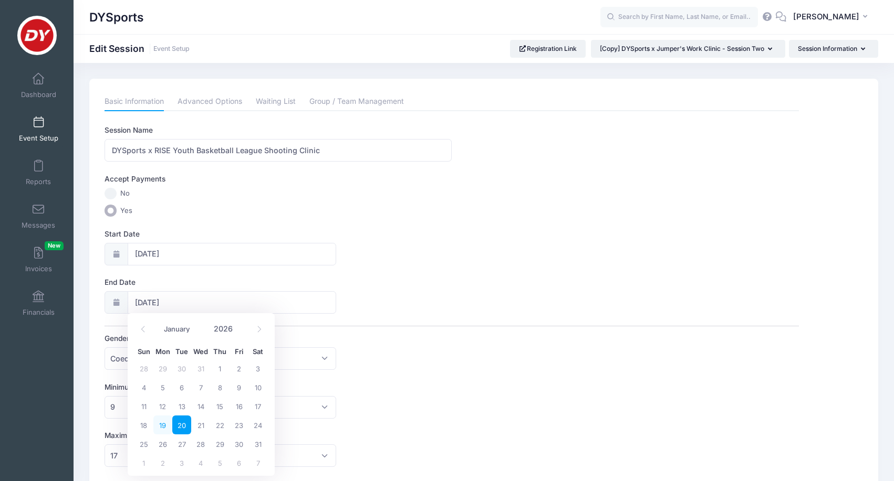
type input "[DATE]"
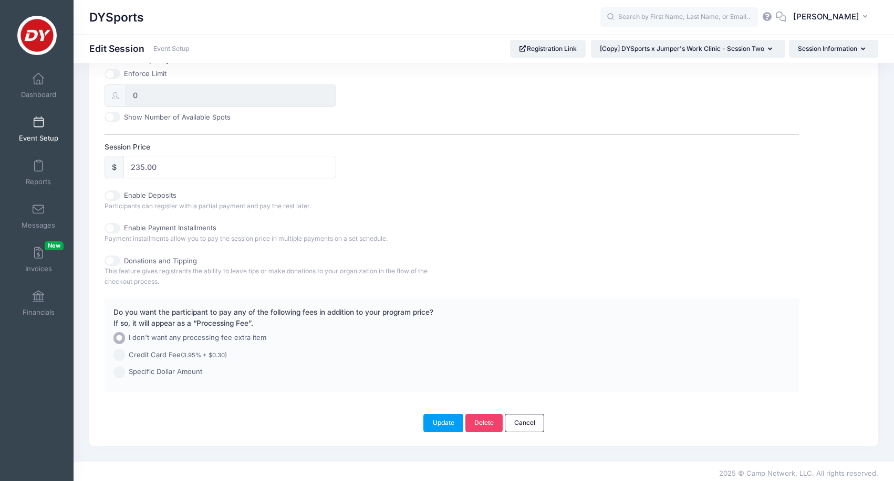
scroll to position [424, 0]
click at [195, 166] on input "235.00" at bounding box center [229, 168] width 213 height 23
type input "50"
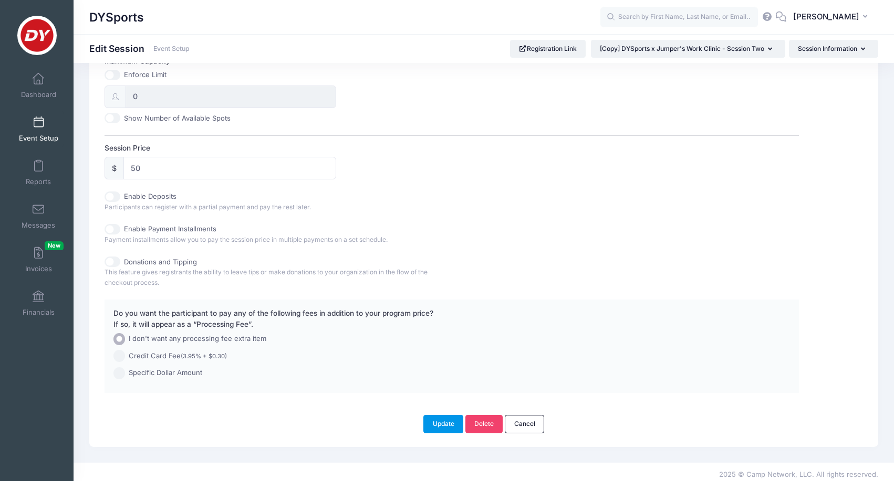
click at [446, 419] on button "Update" at bounding box center [443, 424] width 40 height 18
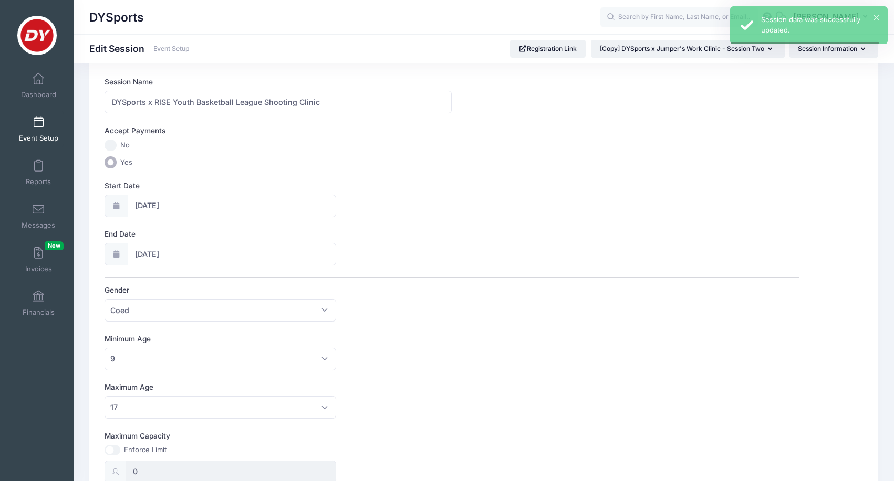
scroll to position [0, 0]
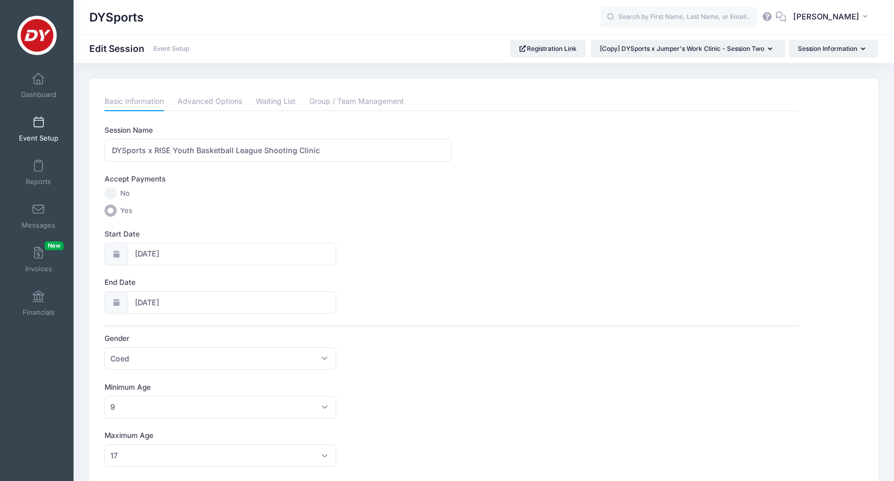
click at [48, 134] on span "Event Setup" at bounding box center [38, 138] width 39 height 9
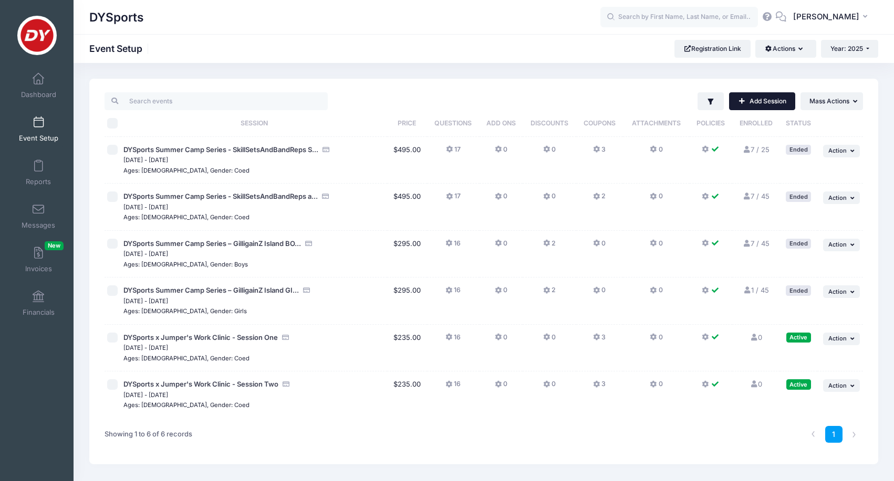
click at [759, 104] on link "Add Session" at bounding box center [762, 101] width 66 height 18
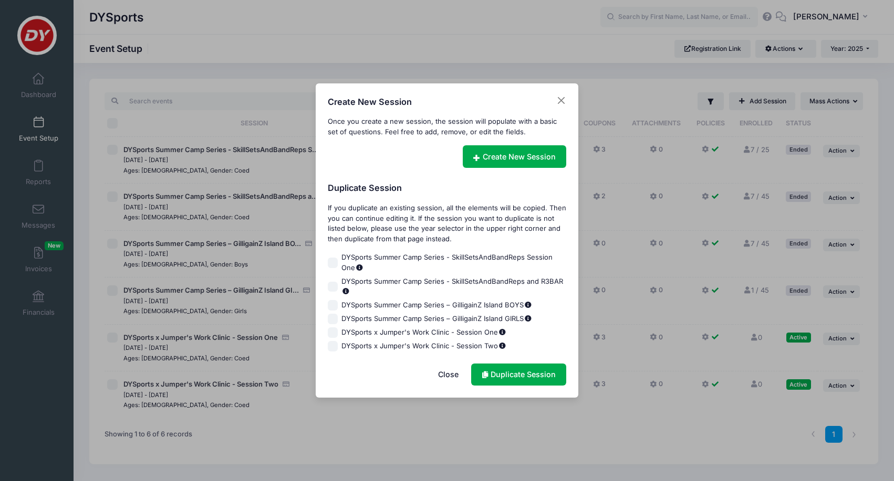
click at [334, 332] on input "DYSports x Jumper's Work Clinic - Session One" at bounding box center [333, 333] width 10 height 10
checkbox input "true"
click at [536, 374] on link "Duplicate Session" at bounding box center [518, 375] width 95 height 23
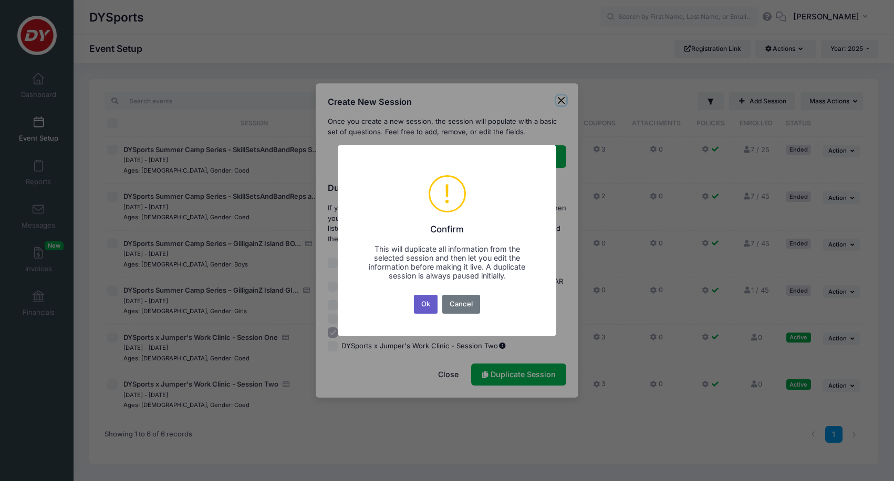
click at [426, 309] on button "Ok" at bounding box center [426, 304] width 24 height 19
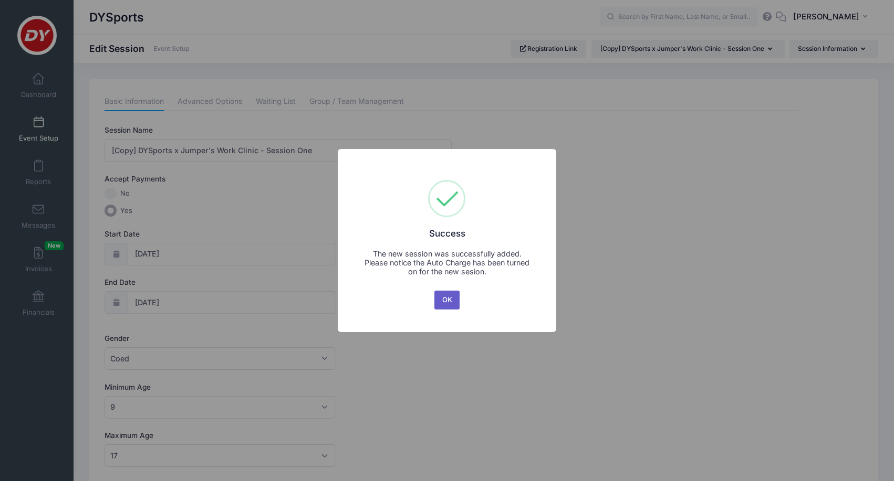
click at [450, 302] on button "OK" at bounding box center [446, 300] width 25 height 19
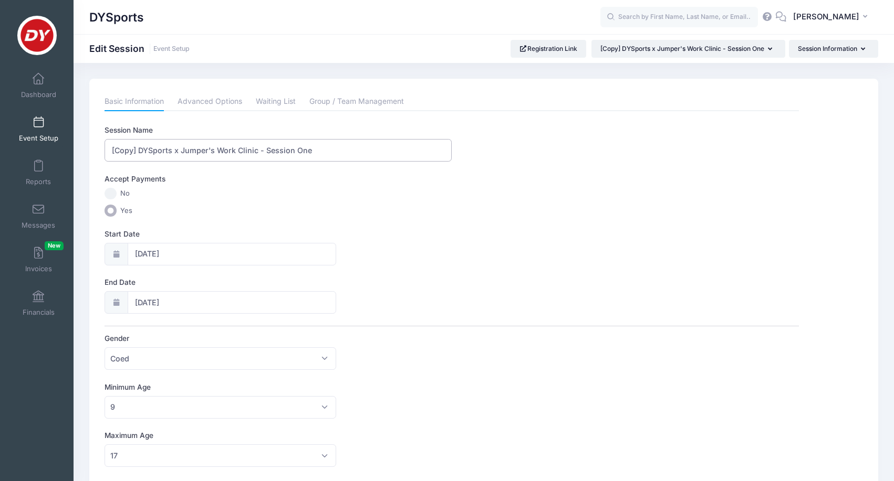
drag, startPoint x: 334, startPoint y: 152, endPoint x: 99, endPoint y: 145, distance: 235.3
click at [100, 145] on div "Basic Information Advanced Options Waiting List Group / Team Management Session…" at bounding box center [452, 460] width 704 height 736
paste input "DYSports x RISE Youth Basketball League Shooting Clinic"
type input "DYSports x RISE Youth Basketball League Shooting Clinic"
click at [119, 251] on icon at bounding box center [116, 254] width 8 height 7
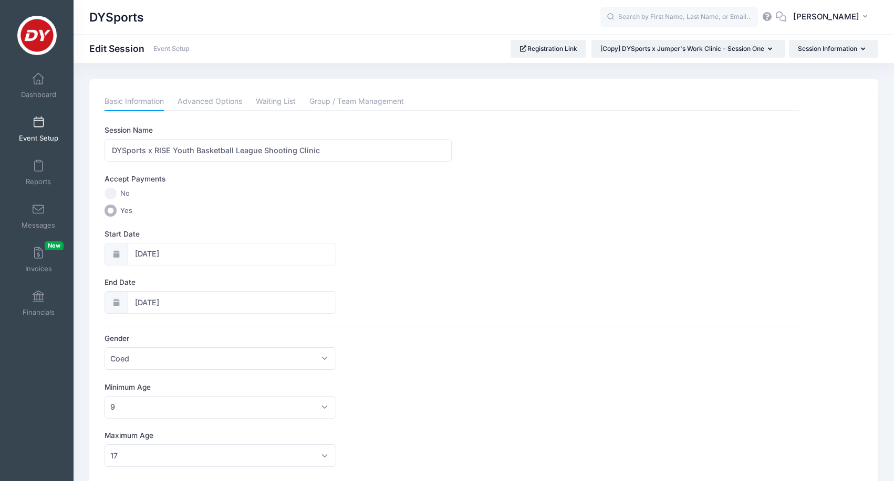
click at [121, 253] on div at bounding box center [115, 254] width 23 height 23
click at [137, 253] on input "11/24/2025" at bounding box center [232, 254] width 208 height 23
click at [261, 279] on icon at bounding box center [259, 281] width 7 height 7
select select "11"
click at [256, 282] on icon at bounding box center [259, 281] width 7 height 7
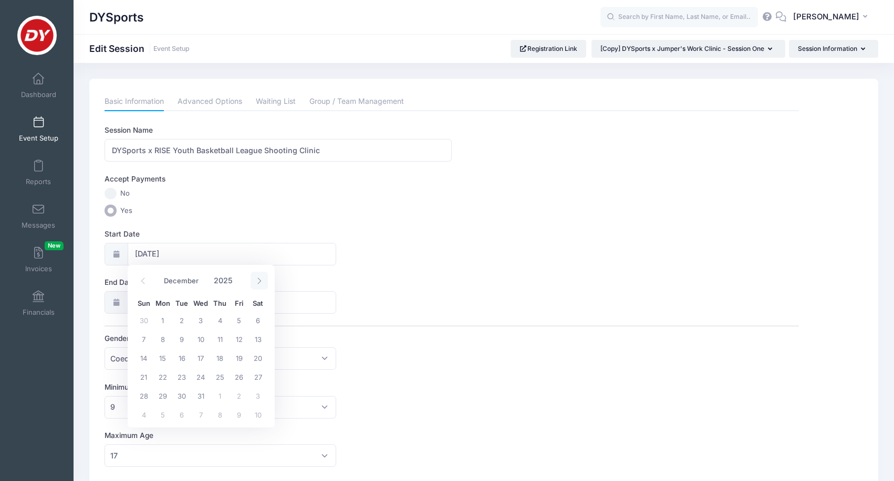
type input "2026"
select select "0"
click at [161, 375] on span "19" at bounding box center [162, 376] width 19 height 19
type input "01/19/2026"
type input "01/20/2026"
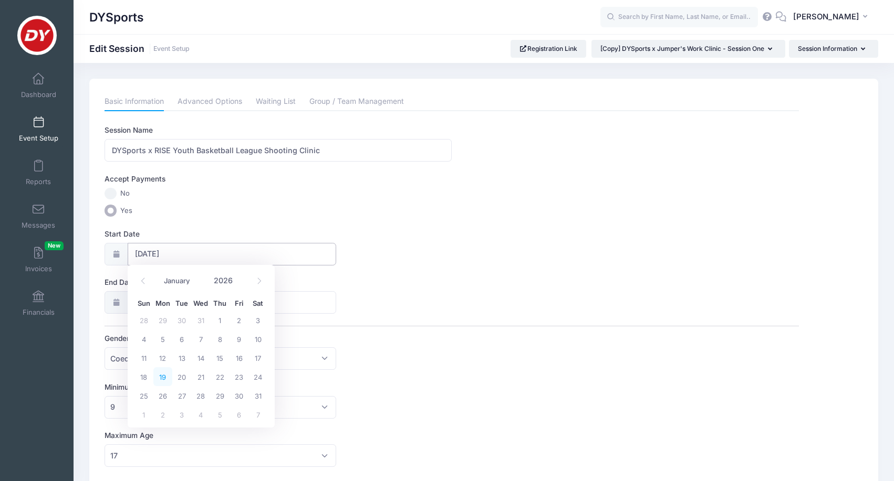
type input "2026"
select select "0"
click at [182, 423] on span "20" at bounding box center [181, 425] width 19 height 19
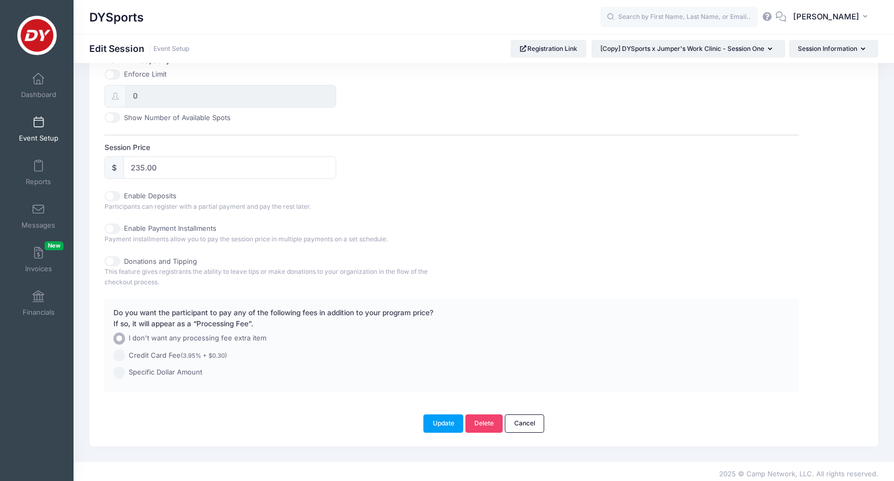
scroll to position [424, 0]
click at [209, 168] on input "235.00" at bounding box center [229, 168] width 213 height 23
type input "50.00"
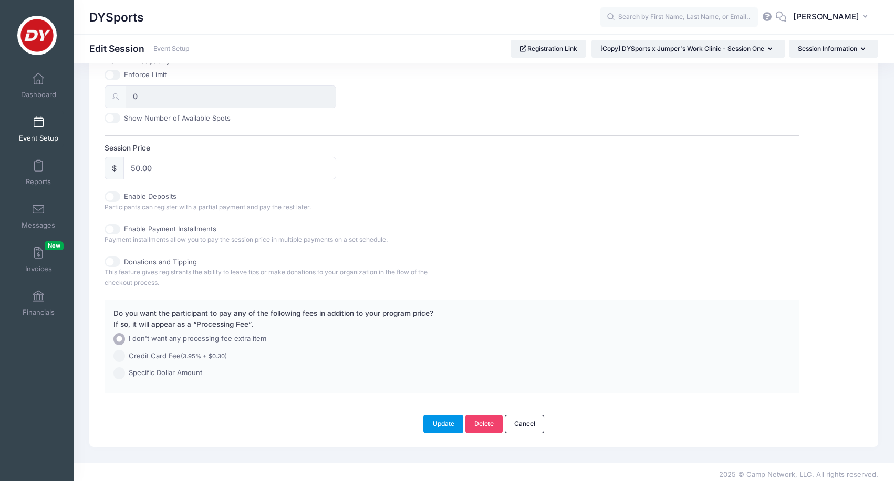
click at [445, 418] on button "Update" at bounding box center [443, 424] width 40 height 18
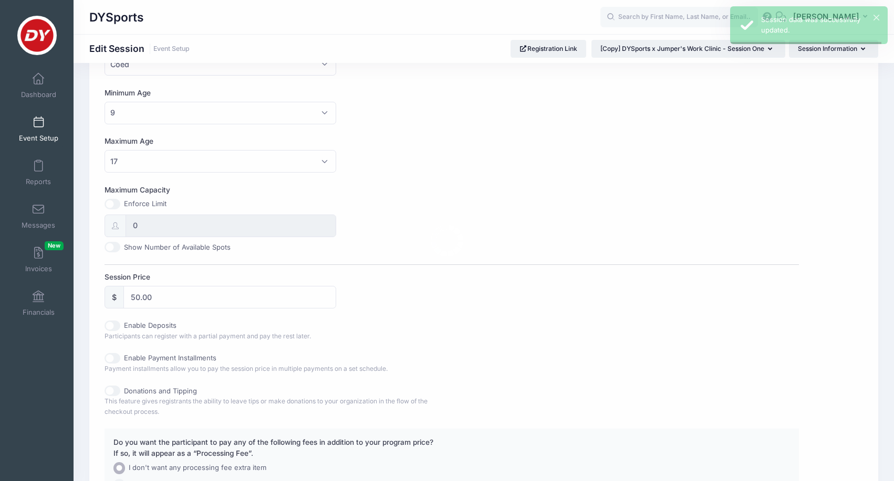
scroll to position [0, 0]
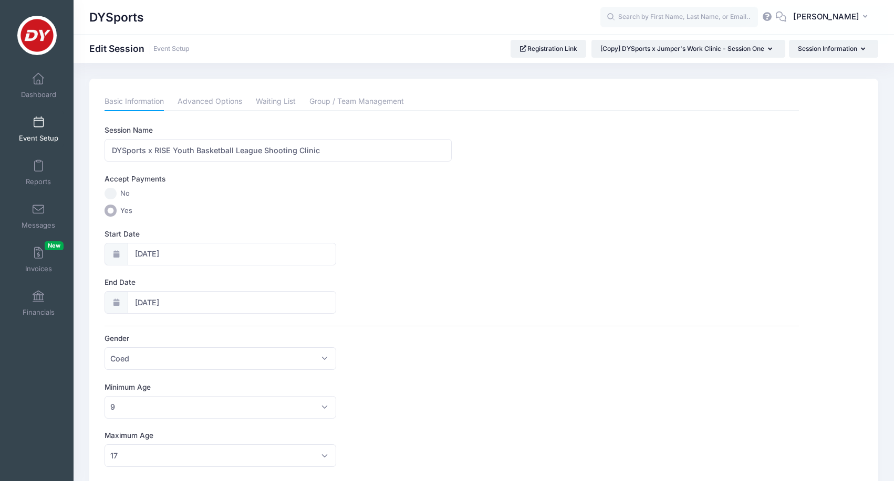
click at [44, 129] on link "Event Setup" at bounding box center [39, 129] width 50 height 37
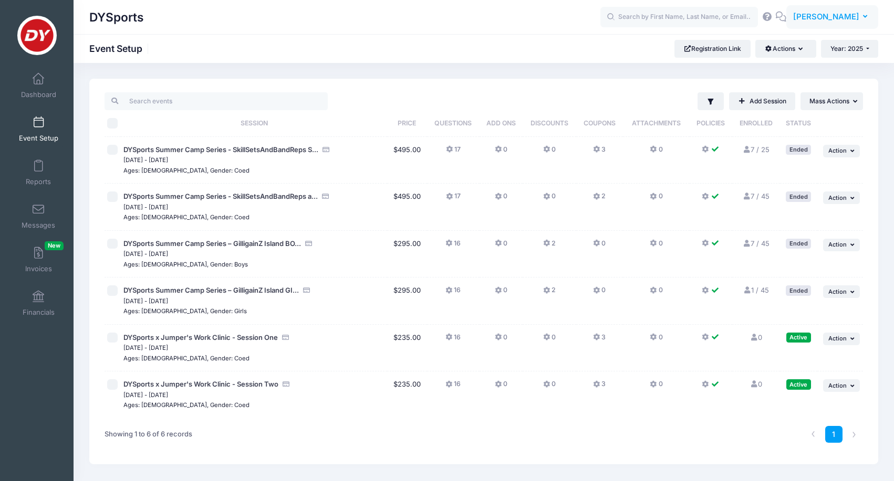
click at [847, 16] on span "[PERSON_NAME]" at bounding box center [826, 17] width 66 height 12
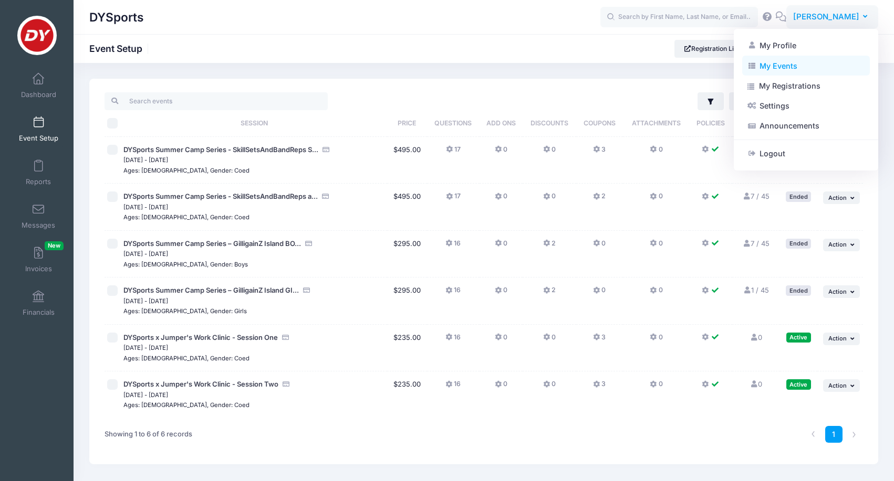
click at [780, 64] on link "My Events" at bounding box center [806, 66] width 128 height 20
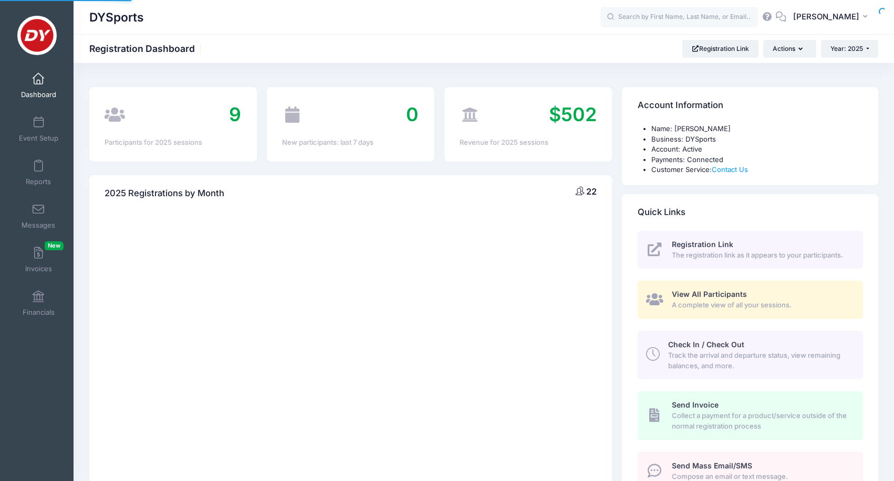
select select
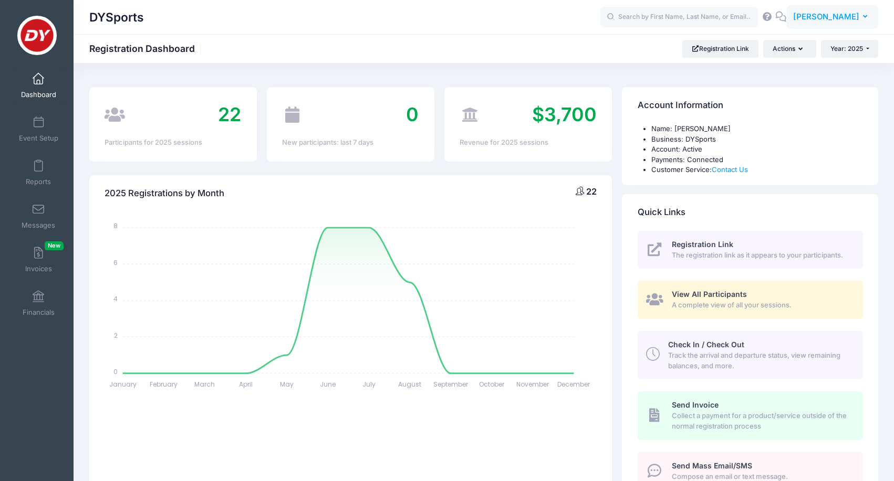
click at [844, 16] on span "[PERSON_NAME]" at bounding box center [826, 17] width 66 height 12
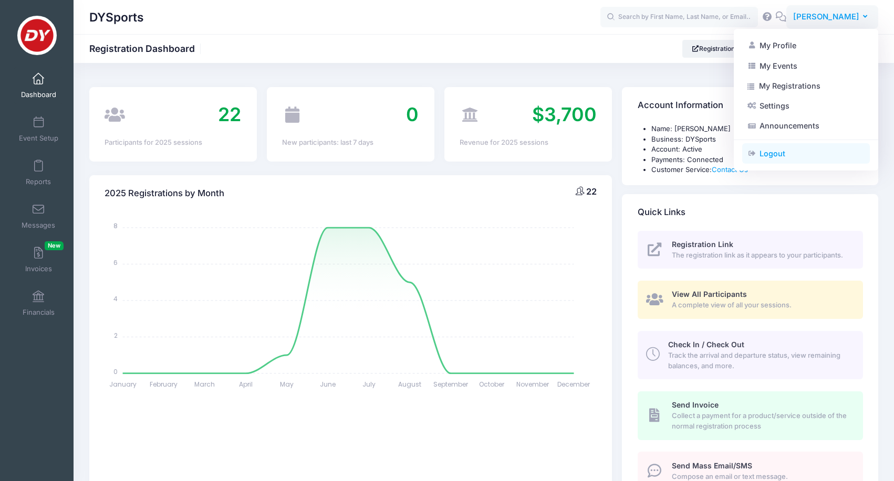
click at [772, 152] on link "Logout" at bounding box center [806, 154] width 128 height 20
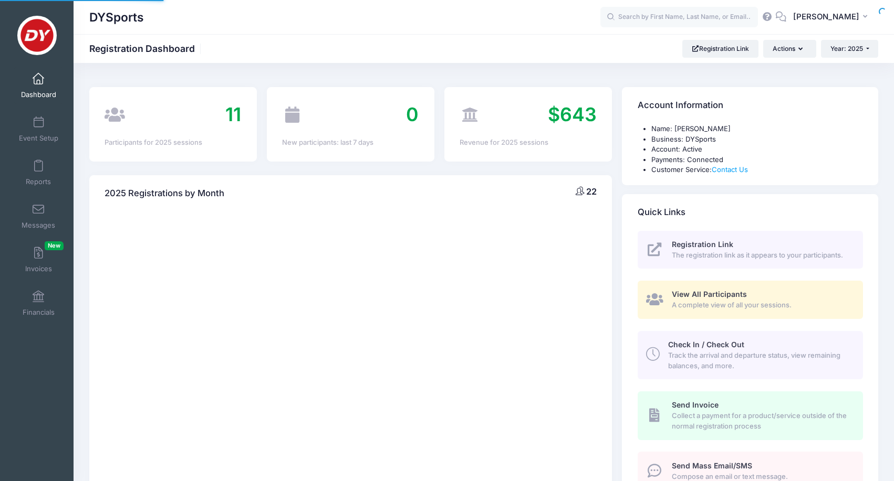
select select
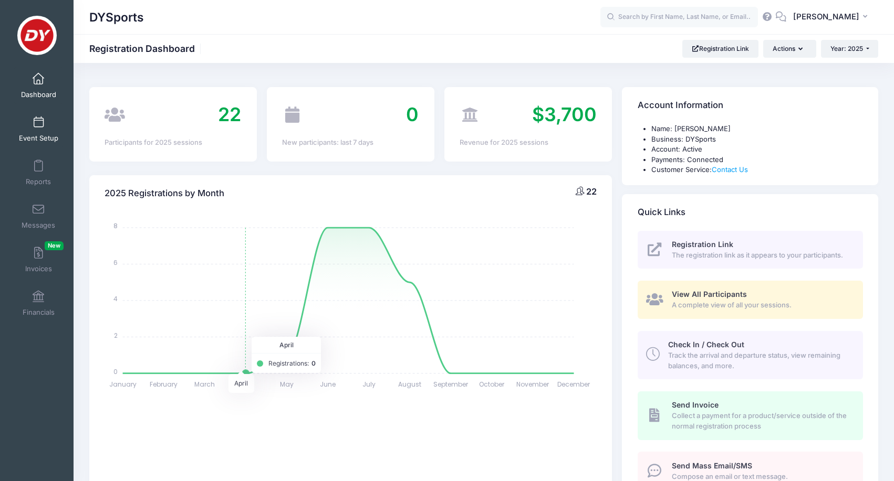
click at [34, 139] on span "Event Setup" at bounding box center [38, 138] width 39 height 9
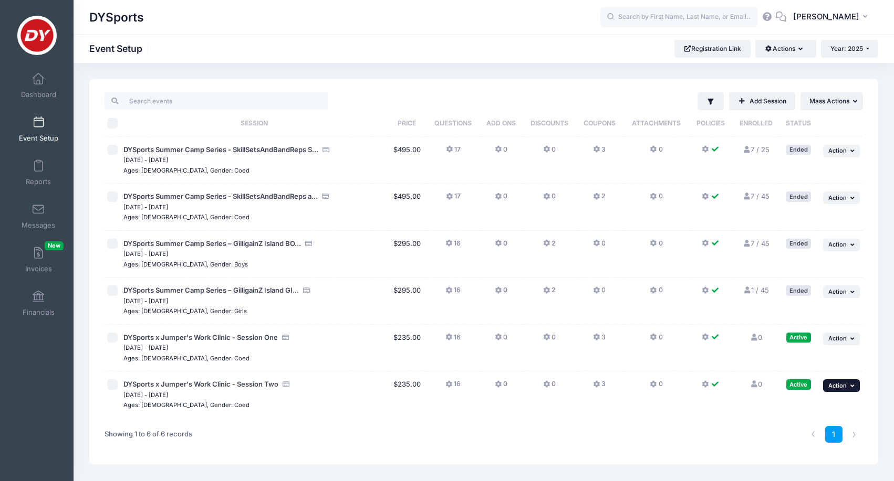
click at [847, 385] on button "... Action" at bounding box center [841, 386] width 37 height 13
click at [808, 320] on link "Duplicate Session" at bounding box center [806, 319] width 95 height 20
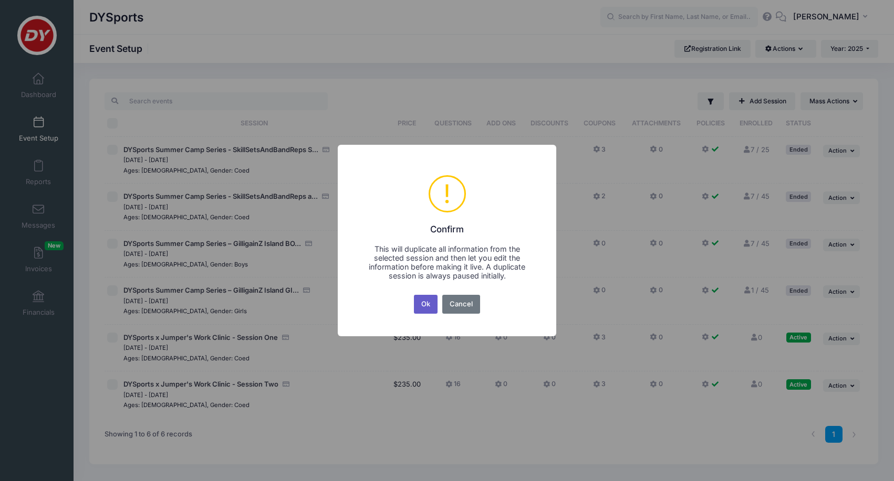
click at [424, 306] on button "Ok" at bounding box center [426, 304] width 24 height 19
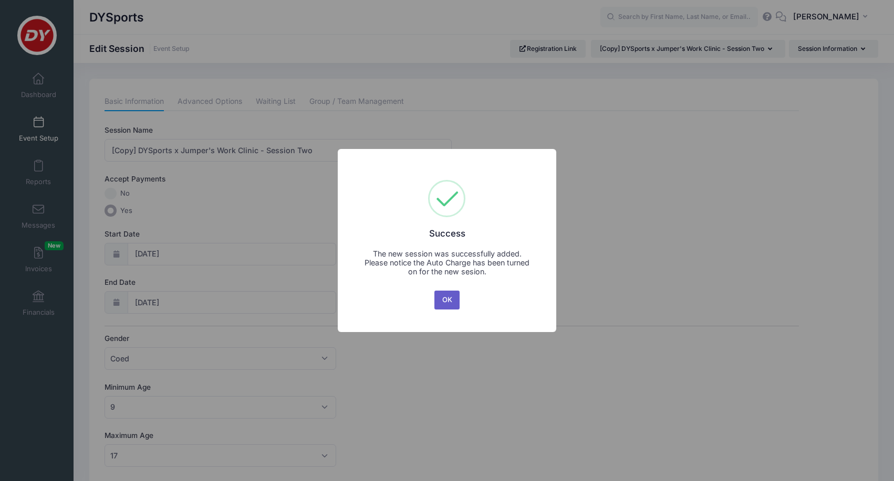
click at [453, 299] on button "OK" at bounding box center [446, 300] width 25 height 19
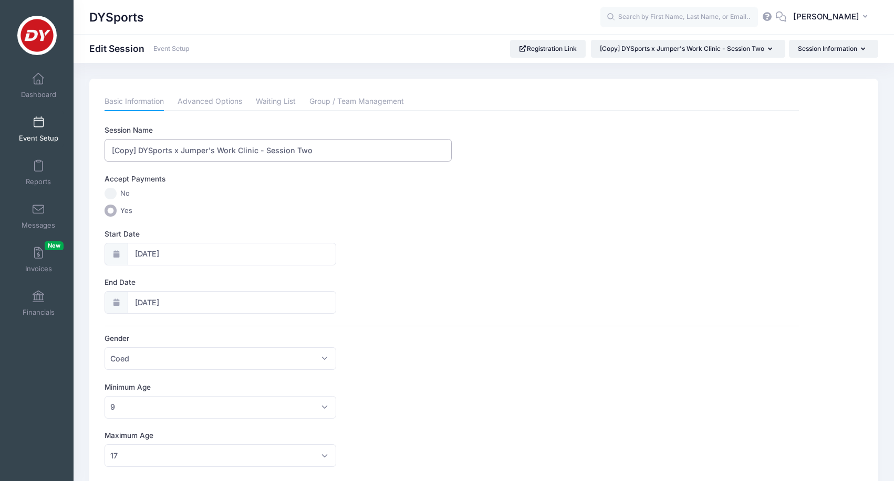
click at [349, 141] on input "[Copy] DYSports x Jumper's Work Clinic - Session Two" at bounding box center [277, 150] width 347 height 23
paste input "DYSports x RISE Youth Basketball League Shooting Clinic"
type input "DYSports x RISE Youth Basketball League Shooting Clinic"
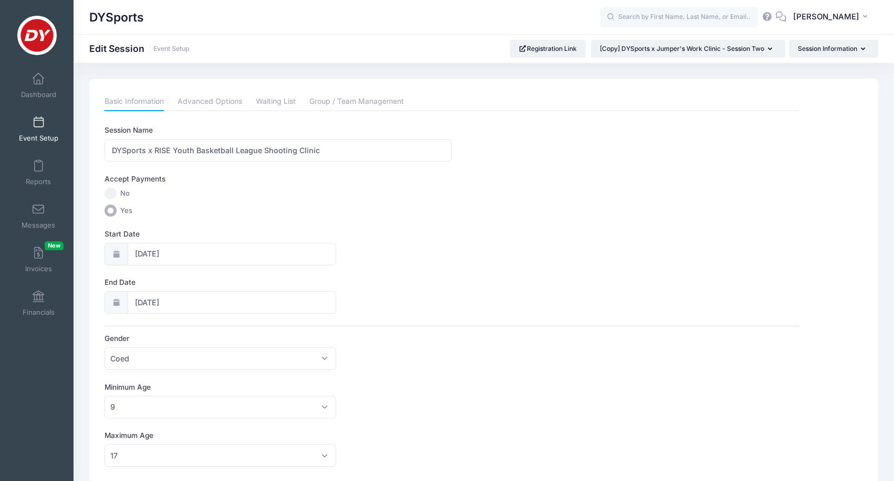
click at [121, 250] on div at bounding box center [115, 254] width 23 height 23
click at [120, 258] on div at bounding box center [115, 254] width 23 height 23
click at [153, 255] on input "12/29/2025" at bounding box center [232, 254] width 208 height 23
click at [259, 288] on span at bounding box center [258, 281] width 17 height 18
type input "2026"
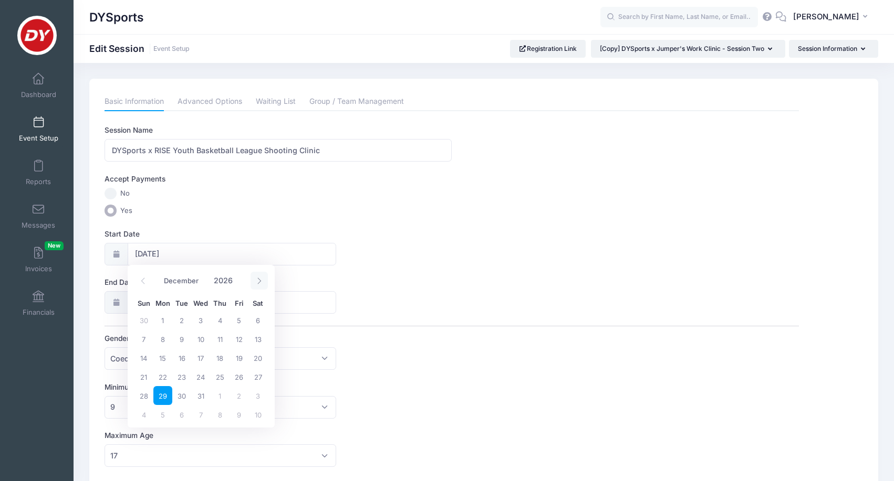
select select "0"
click at [164, 374] on span "19" at bounding box center [162, 376] width 19 height 19
type input "01/19/2026"
type input "01/20/2026"
type input "2026"
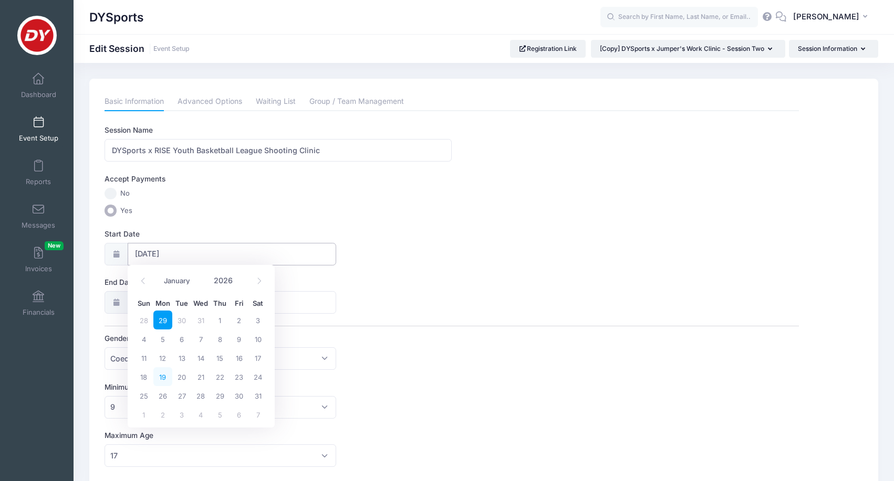
select select "0"
click at [157, 424] on span "19" at bounding box center [162, 425] width 19 height 19
type input "01/19/2026"
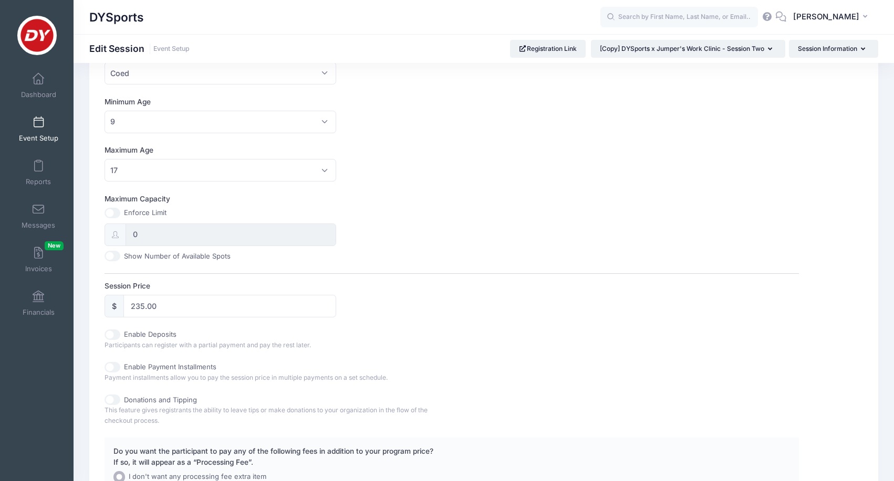
scroll to position [296, 0]
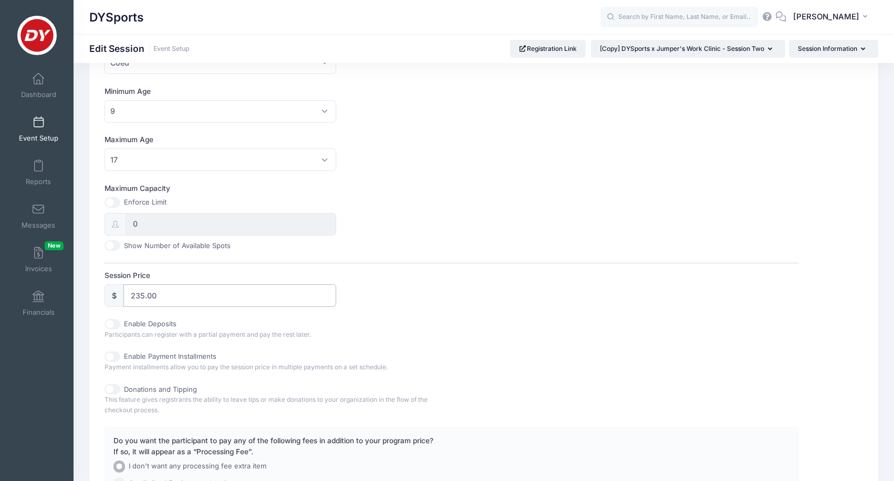
click at [174, 287] on input "235.00" at bounding box center [229, 296] width 213 height 23
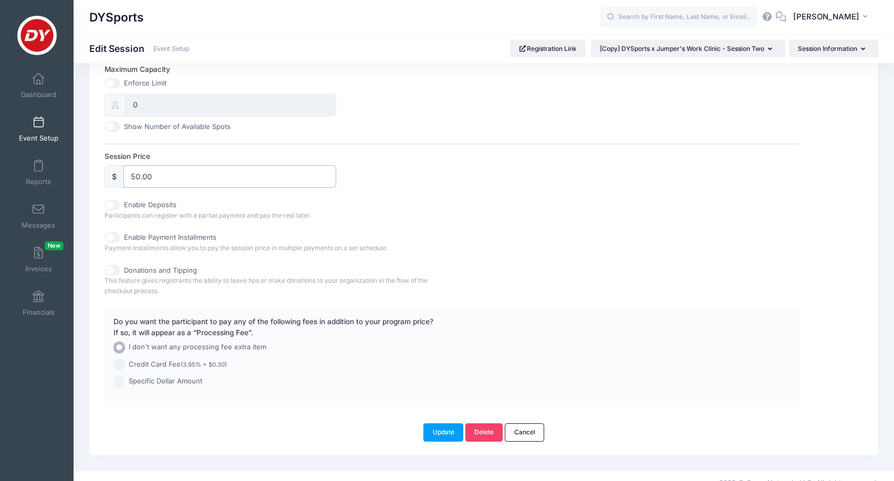
scroll to position [424, 0]
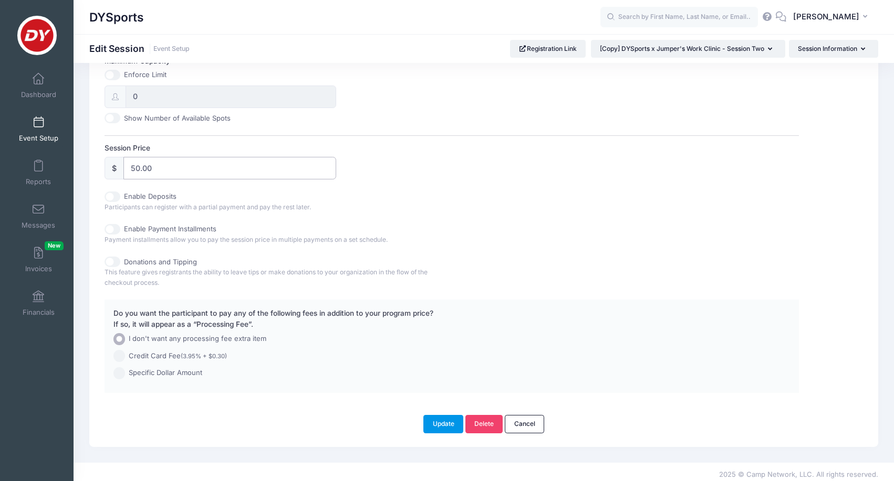
type input "50.00"
click at [443, 424] on button "Update" at bounding box center [443, 424] width 40 height 18
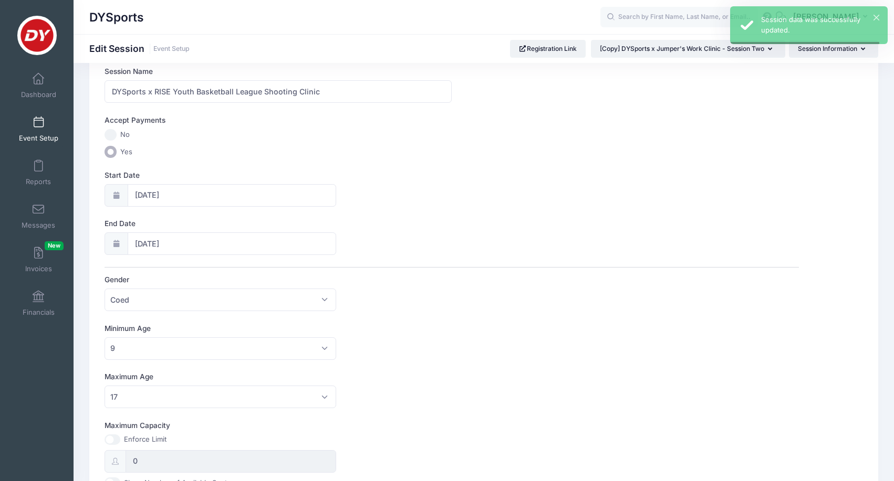
scroll to position [0, 0]
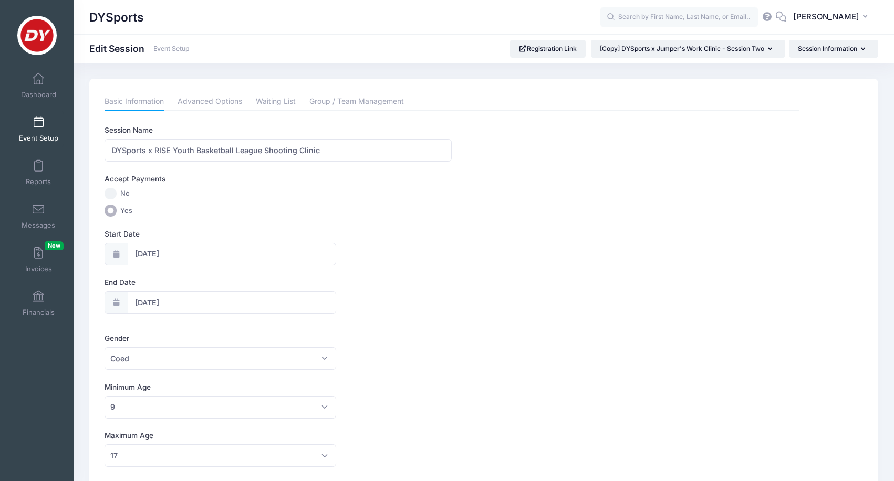
click at [54, 127] on link "Event Setup" at bounding box center [39, 129] width 50 height 37
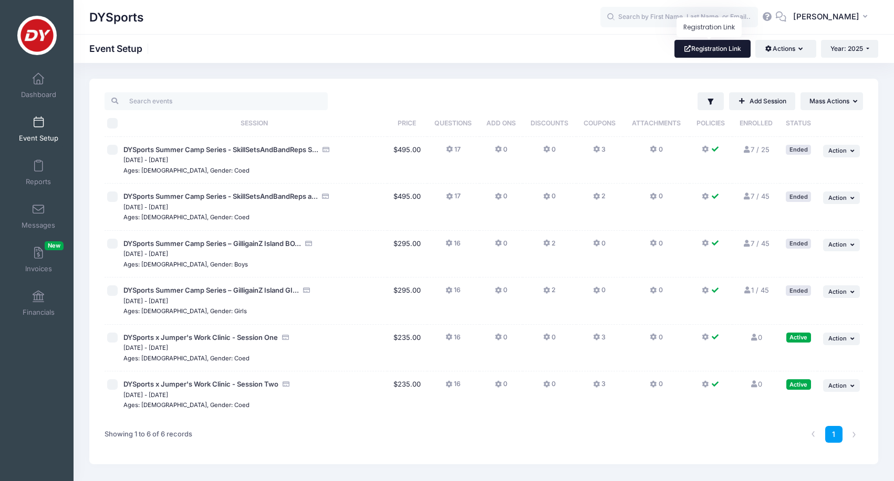
click at [696, 56] on link "Registration Link" at bounding box center [712, 49] width 76 height 18
click at [871, 54] on button "Year: 2025" at bounding box center [849, 49] width 57 height 18
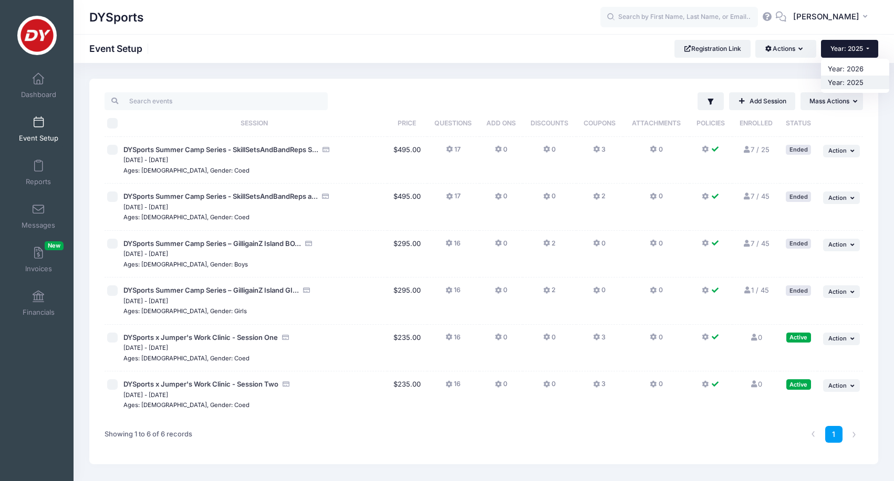
click at [851, 79] on link "Year: 2025" at bounding box center [855, 83] width 68 height 14
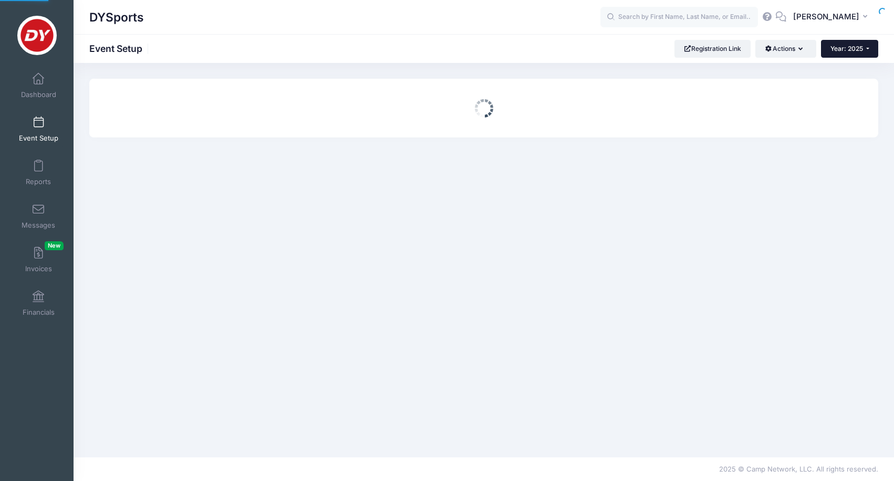
click at [853, 47] on span "Year: 2025" at bounding box center [846, 49] width 33 height 8
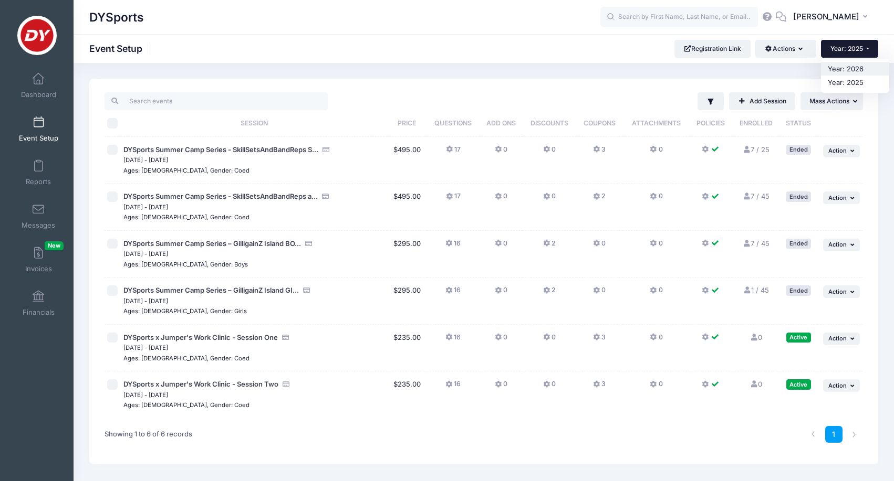
click at [851, 66] on link "Year: 2026" at bounding box center [855, 69] width 68 height 14
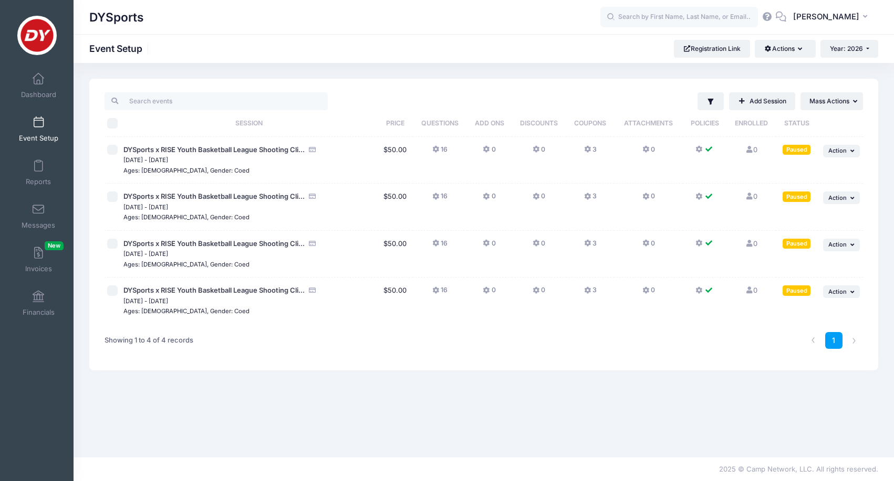
click at [114, 197] on input "checkbox" at bounding box center [112, 197] width 10 height 10
checkbox input "true"
click at [115, 239] on input "checkbox" at bounding box center [112, 244] width 10 height 10
checkbox input "true"
click at [111, 291] on input "checkbox" at bounding box center [112, 291] width 10 height 10
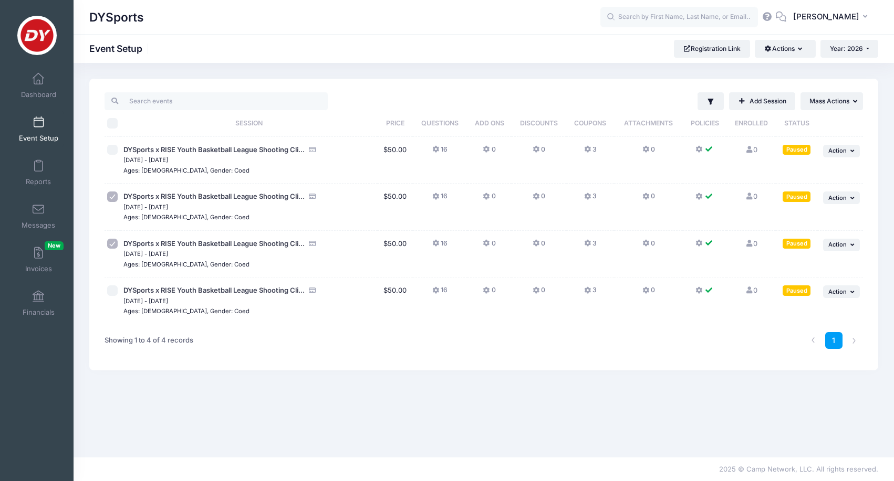
checkbox input "true"
click at [822, 99] on span "Mass Actions" at bounding box center [829, 101] width 40 height 8
click at [850, 195] on icon "button" at bounding box center [853, 198] width 6 height 6
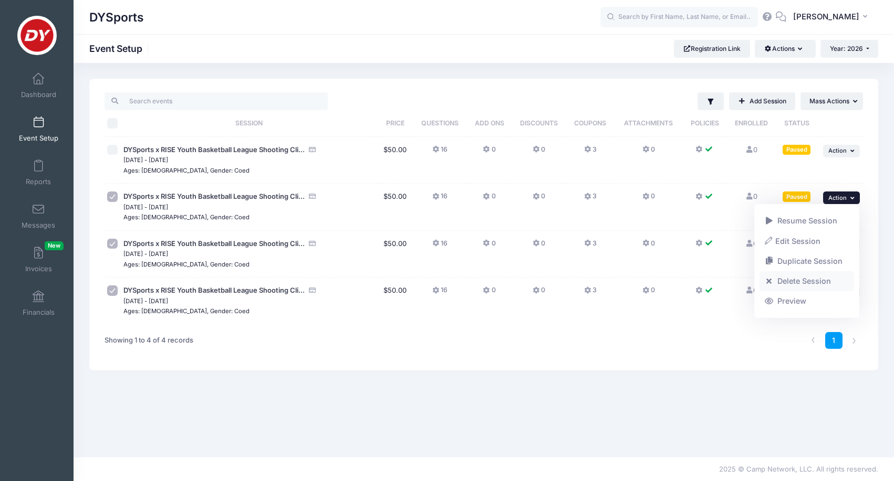
click at [813, 283] on link "Delete Session" at bounding box center [806, 281] width 95 height 20
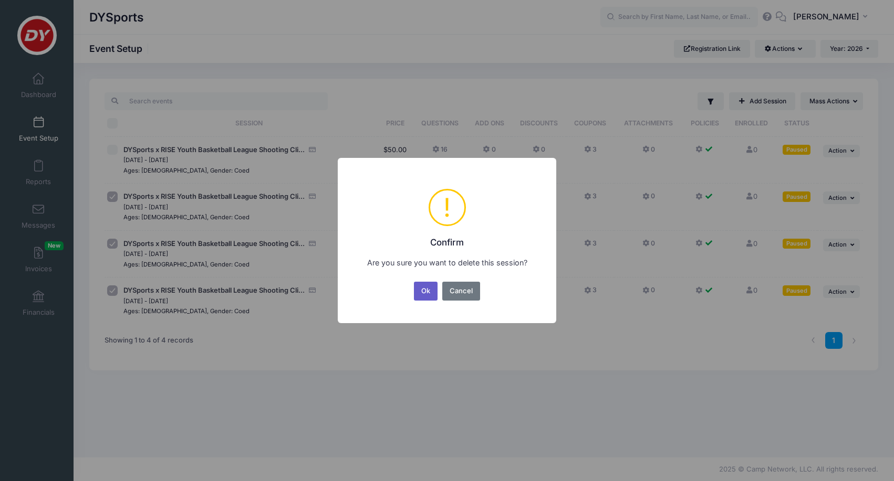
click at [429, 289] on button "Ok" at bounding box center [426, 291] width 24 height 19
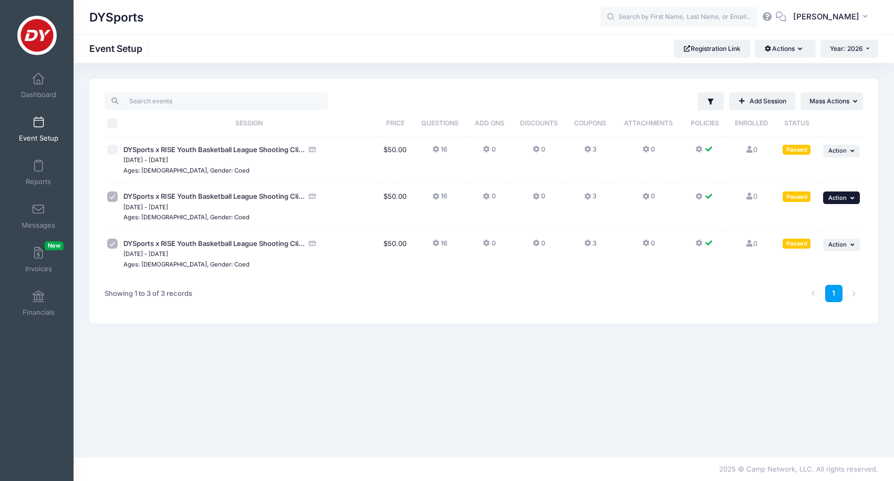
click at [845, 203] on button "... Action" at bounding box center [841, 198] width 37 height 13
click at [805, 284] on link "Delete Session" at bounding box center [806, 281] width 95 height 20
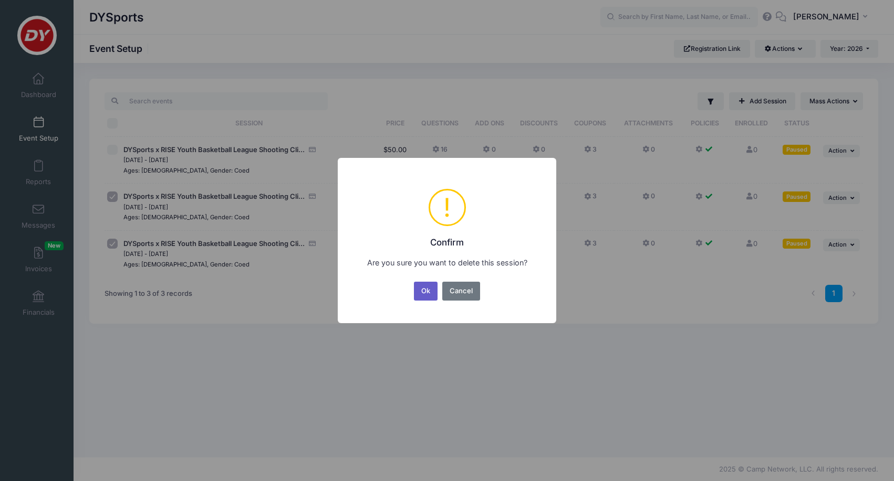
click at [432, 289] on button "Ok" at bounding box center [426, 291] width 24 height 19
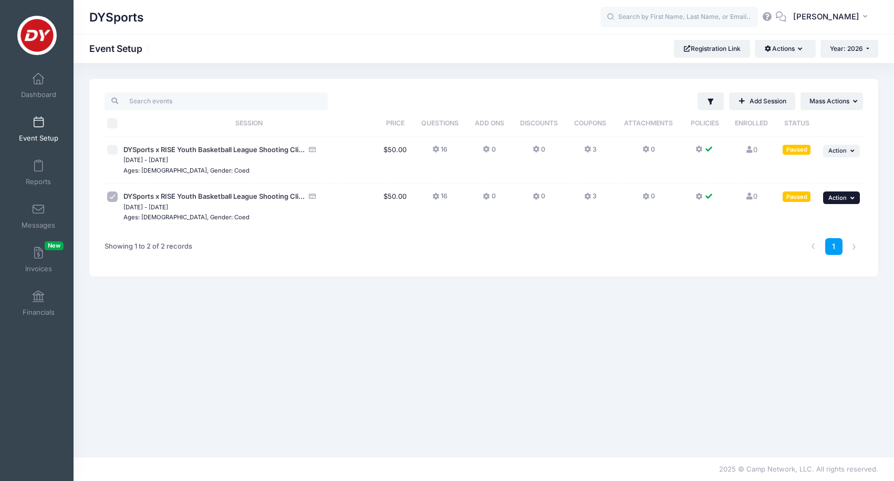
click at [836, 195] on span "Action" at bounding box center [837, 197] width 18 height 7
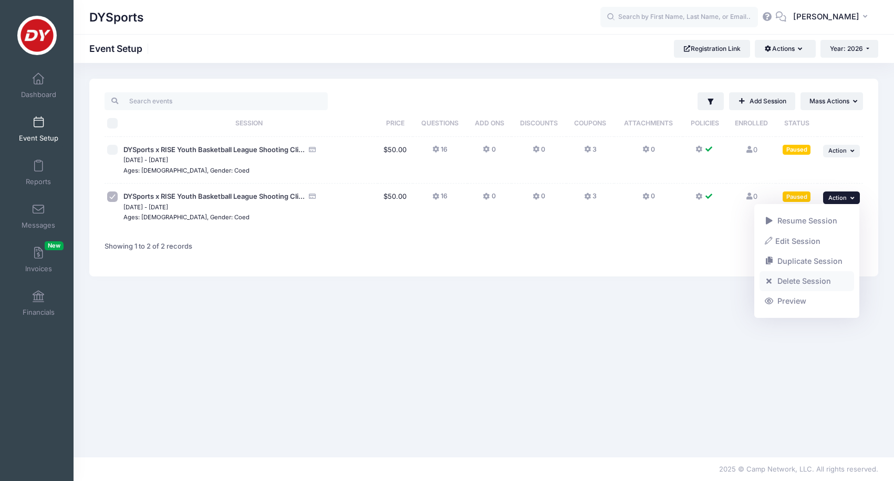
click at [800, 280] on link "Delete Session" at bounding box center [806, 281] width 95 height 20
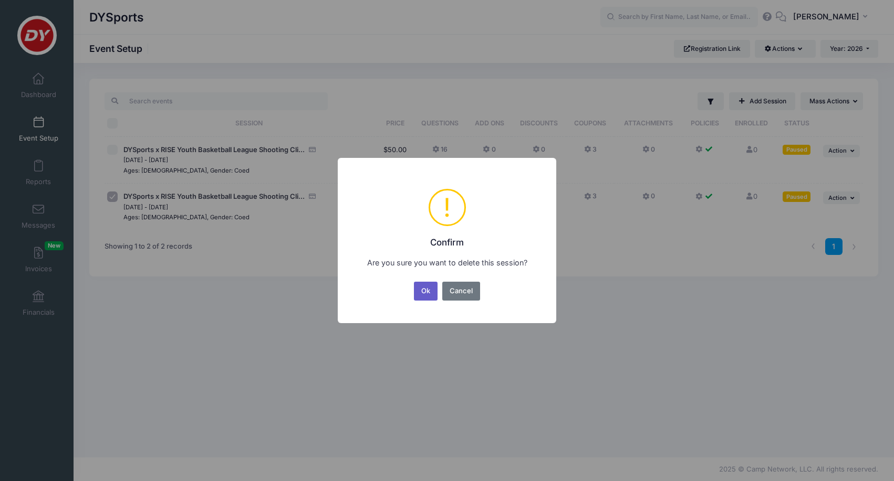
click at [426, 295] on button "Ok" at bounding box center [426, 291] width 24 height 19
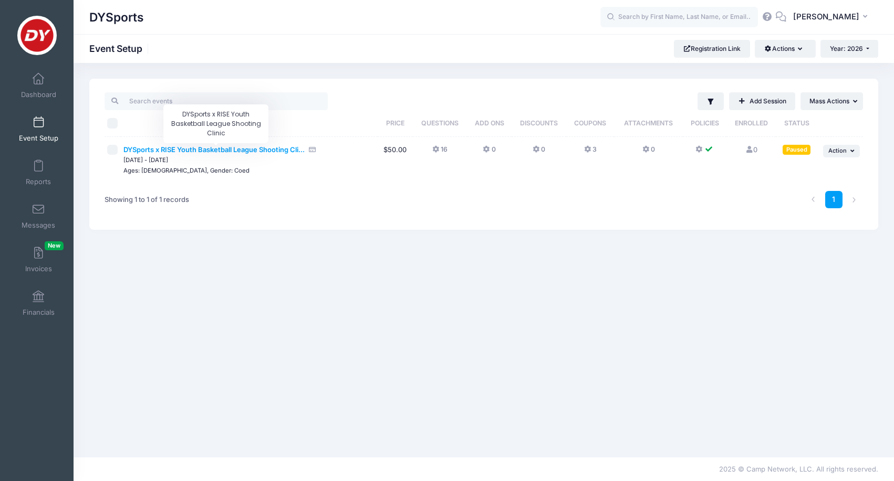
click at [220, 148] on span "DYSports x RISE Youth Basketball League Shooting Cli..." at bounding box center [213, 149] width 181 height 8
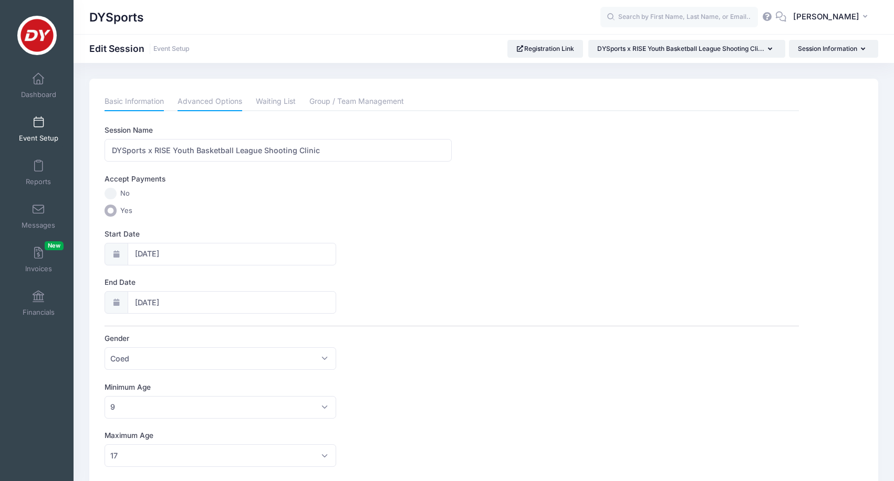
click at [211, 100] on link "Advanced Options" at bounding box center [209, 101] width 65 height 19
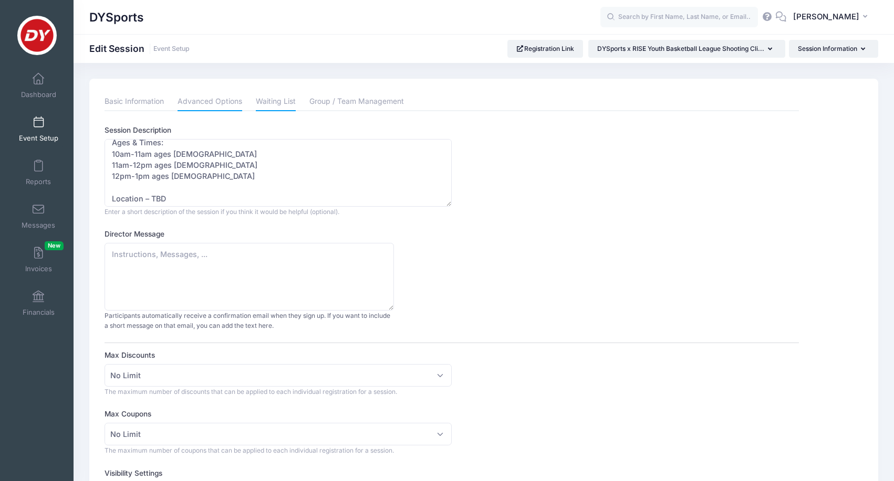
click at [261, 102] on link "Waiting List" at bounding box center [276, 101] width 40 height 19
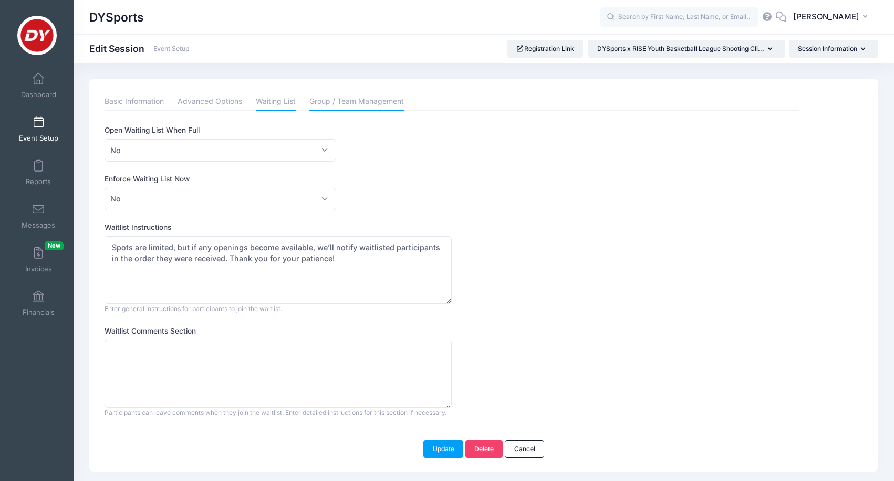
click at [358, 101] on link "Group / Team Management" at bounding box center [356, 101] width 94 height 19
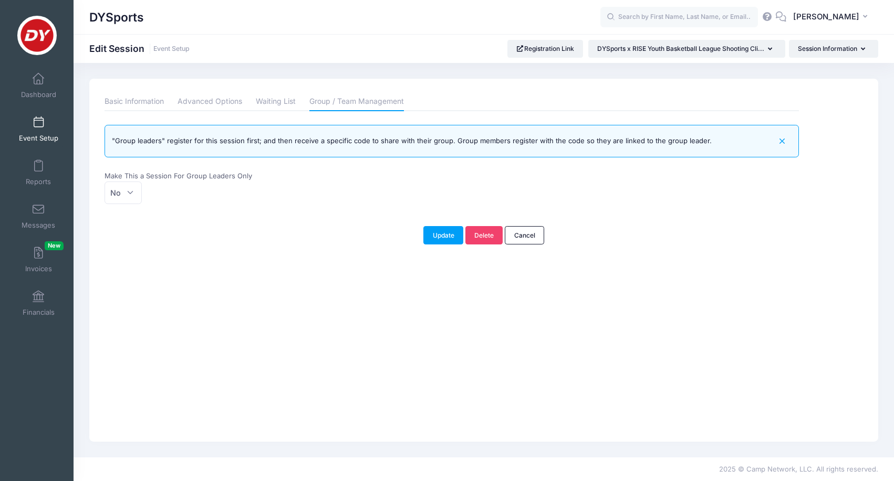
click at [46, 132] on link "Event Setup" at bounding box center [39, 129] width 50 height 37
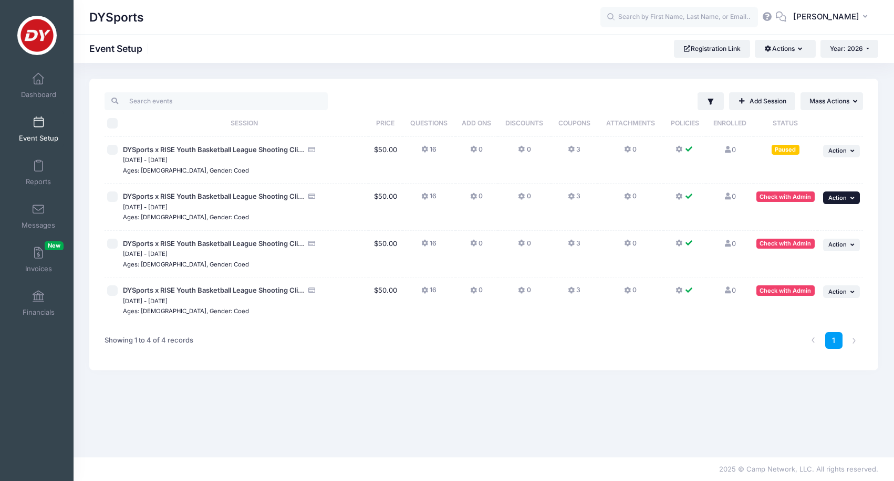
click at [831, 198] on span "Action" at bounding box center [837, 197] width 18 height 7
click at [837, 151] on span "Action" at bounding box center [837, 150] width 18 height 7
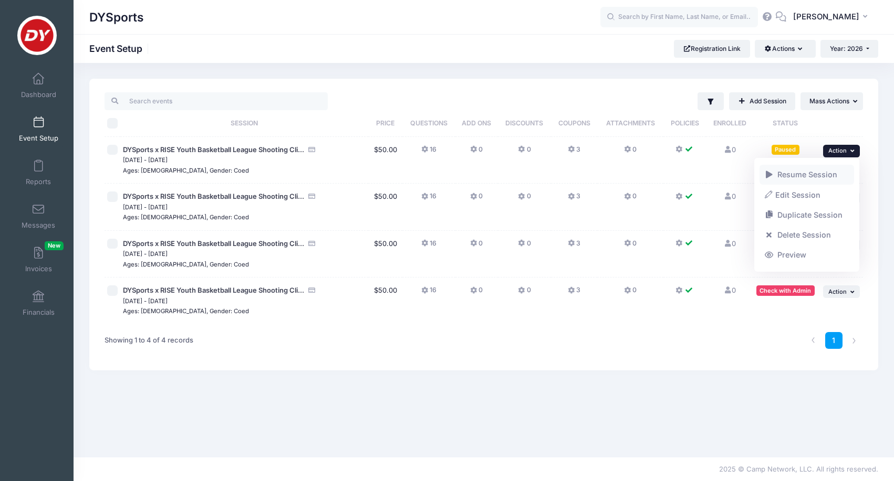
click at [821, 177] on link "Resume Session" at bounding box center [806, 175] width 95 height 20
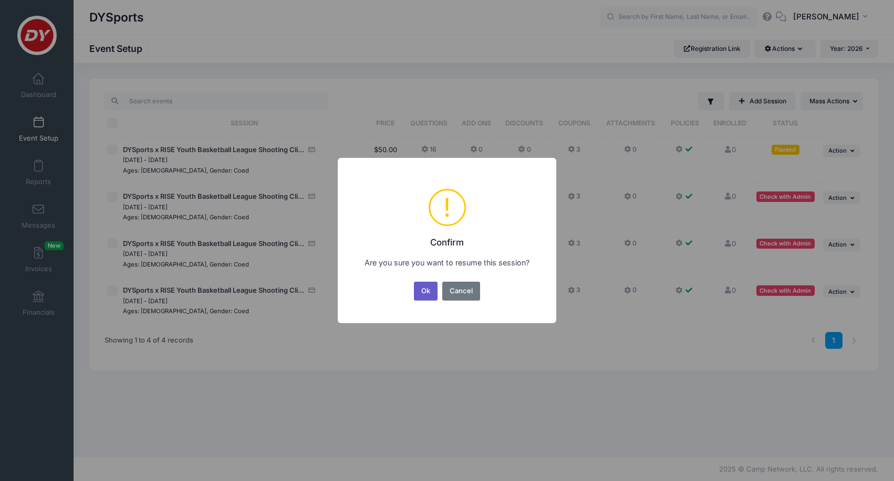
click at [417, 291] on button "Ok" at bounding box center [426, 291] width 24 height 19
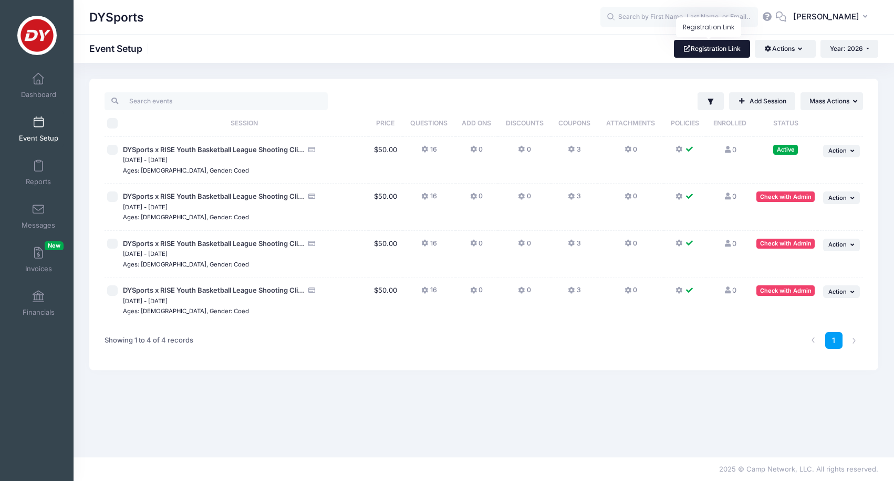
click at [704, 53] on link "Registration Link" at bounding box center [712, 49] width 76 height 18
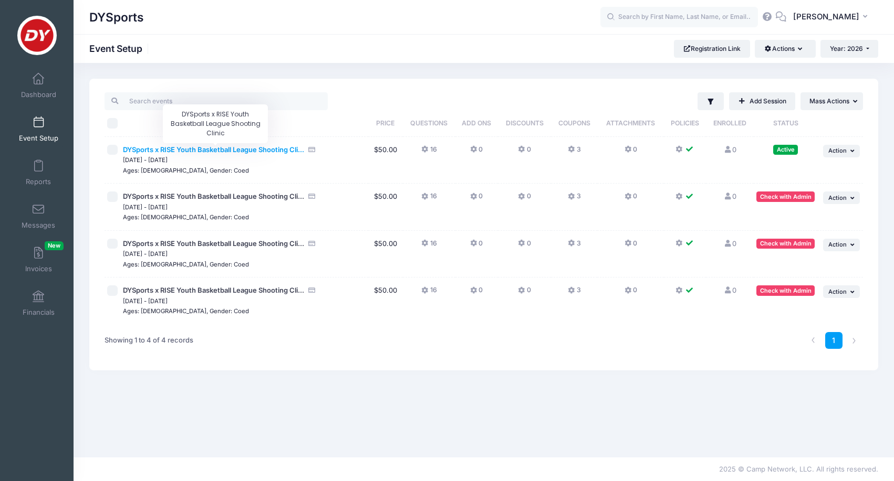
click at [261, 149] on span "DYSports x RISE Youth Basketball League Shooting Cli..." at bounding box center [213, 149] width 181 height 8
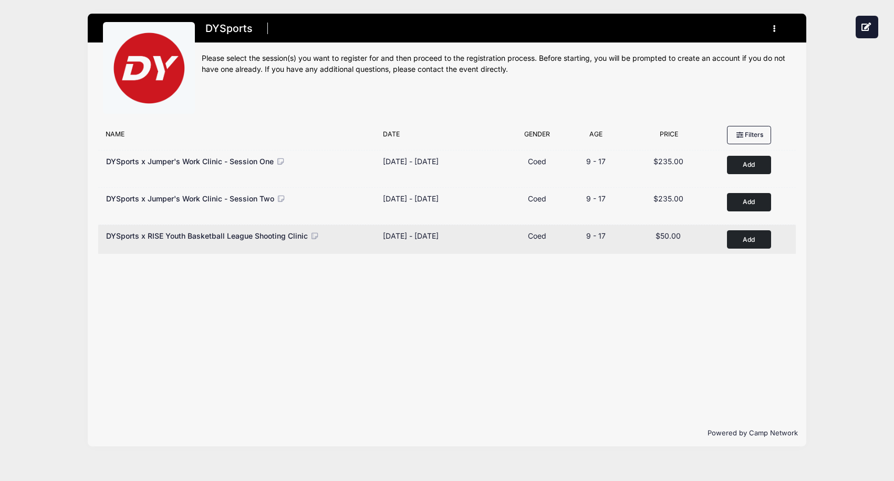
click at [279, 239] on span "DYSports x RISE Youth Basketball League Shooting Clinic" at bounding box center [207, 236] width 202 height 9
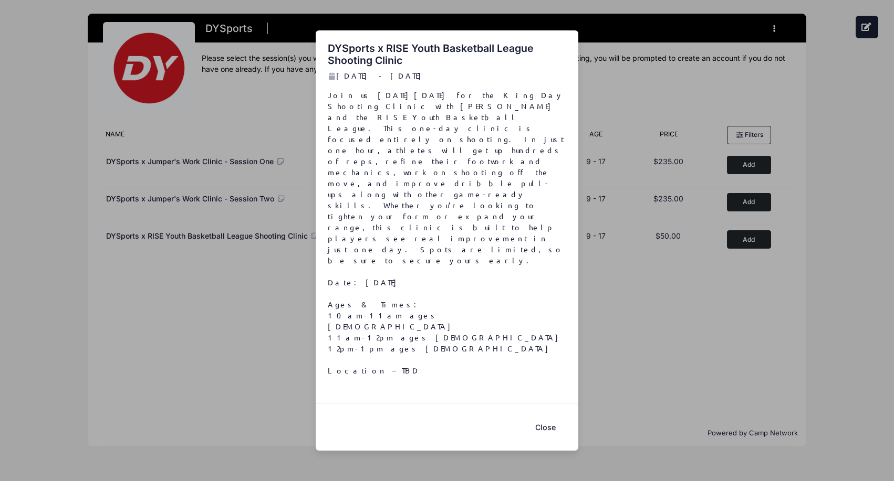
click at [543, 416] on button "Close" at bounding box center [545, 427] width 42 height 23
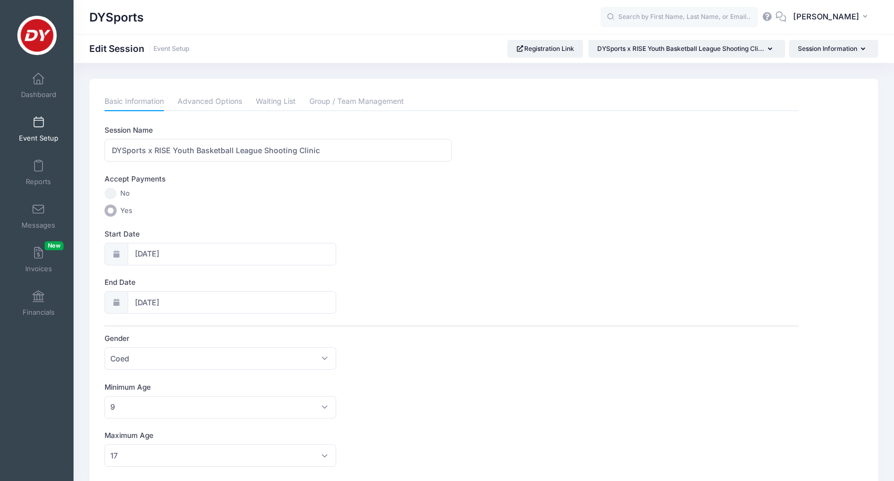
click at [38, 128] on span at bounding box center [38, 123] width 0 height 12
